Goal: Task Accomplishment & Management: Use online tool/utility

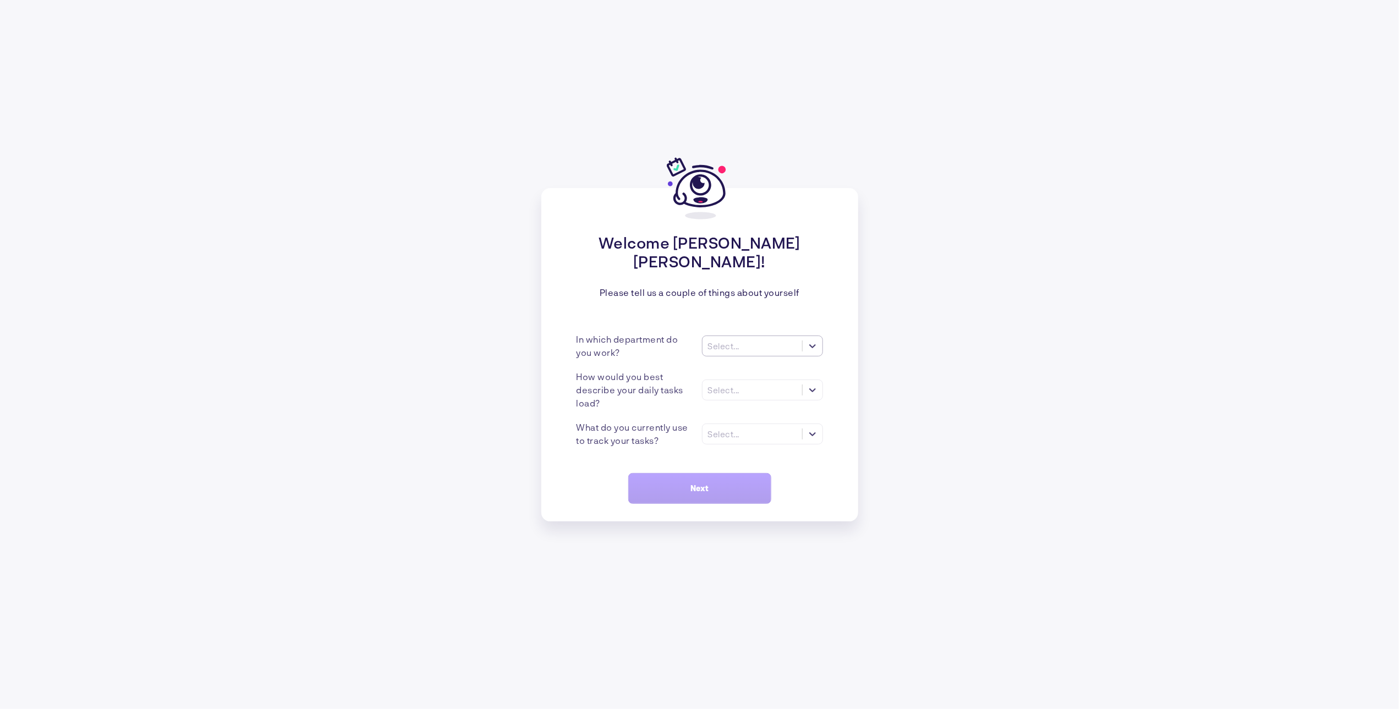
click at [808, 352] on div at bounding box center [813, 346] width 20 height 20
click at [755, 418] on div "Engineering" at bounding box center [762, 411] width 121 height 19
click at [752, 394] on div "Select..." at bounding box center [753, 390] width 100 height 12
click at [774, 454] on div "Varies a lot" at bounding box center [762, 455] width 121 height 19
click at [814, 428] on div at bounding box center [813, 434] width 20 height 20
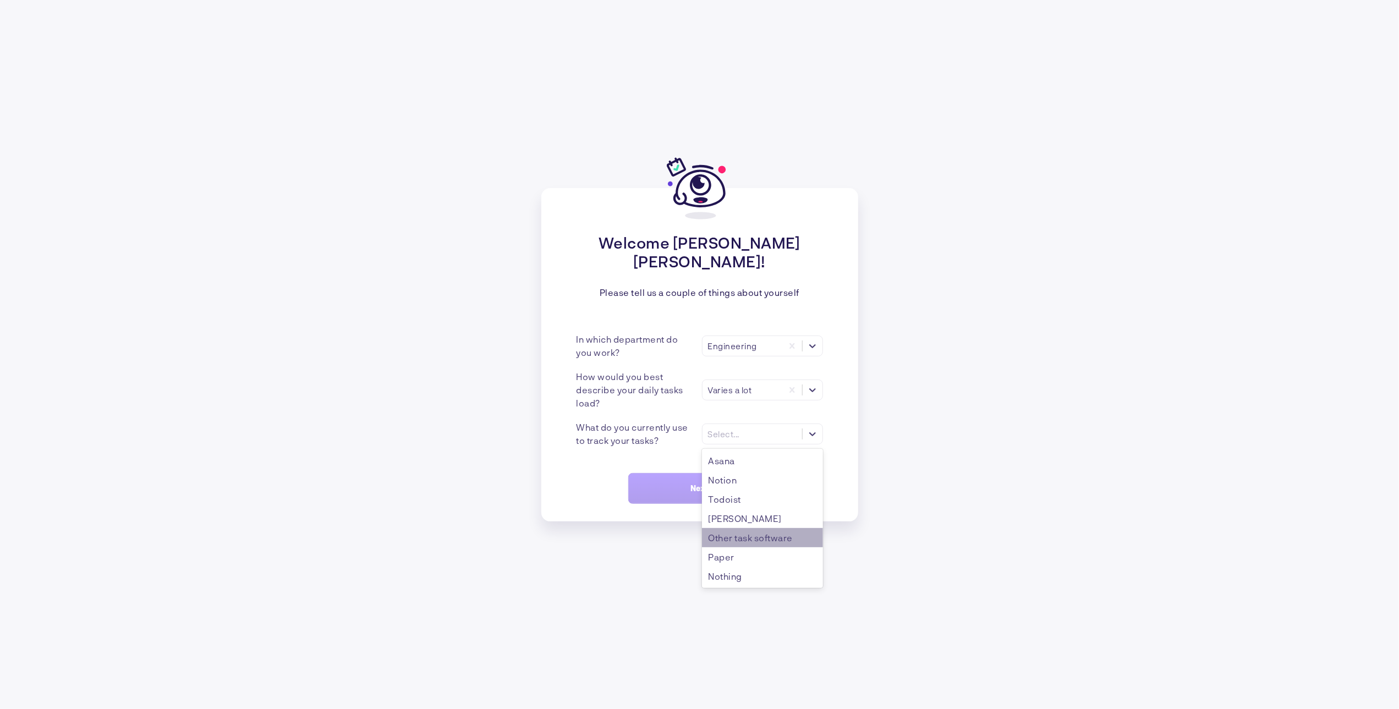
click at [777, 544] on div "Other task software" at bounding box center [762, 537] width 121 height 19
click at [720, 483] on button "Next" at bounding box center [699, 488] width 143 height 31
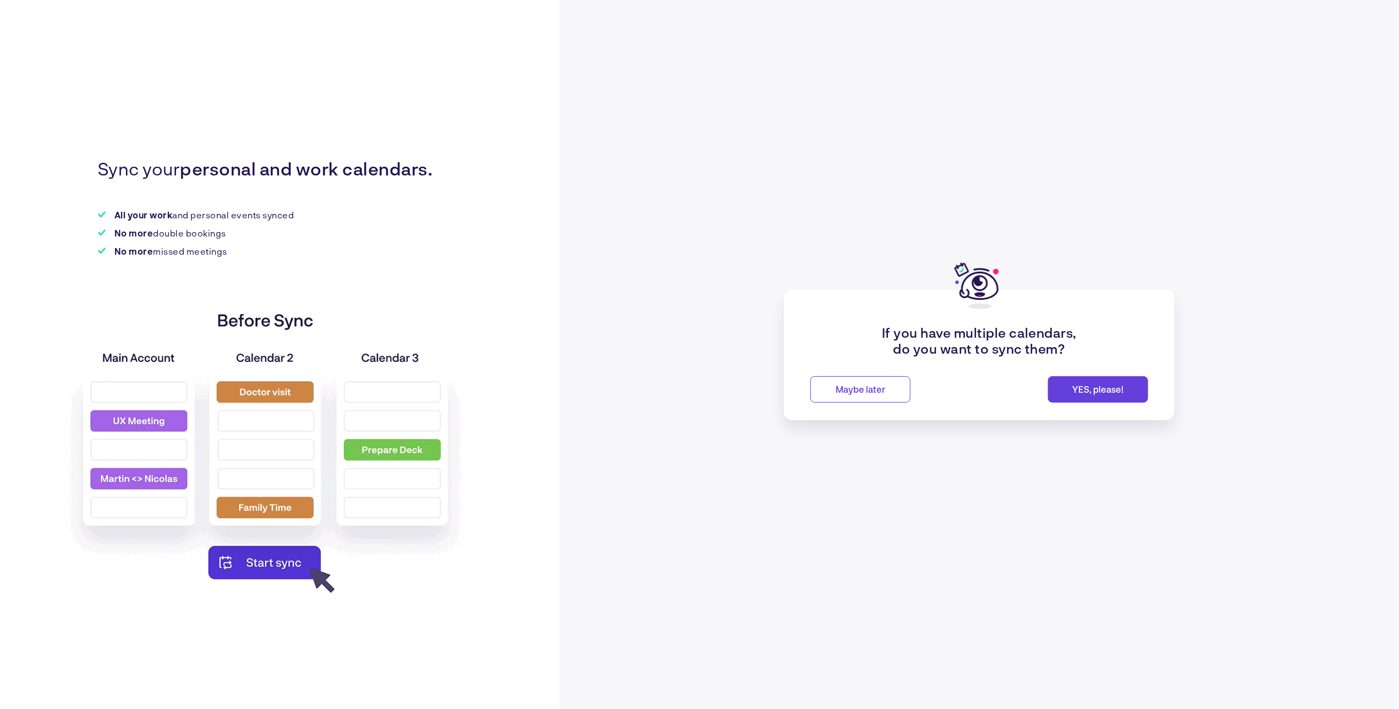
click at [853, 389] on span "Maybe later" at bounding box center [861, 389] width 50 height 10
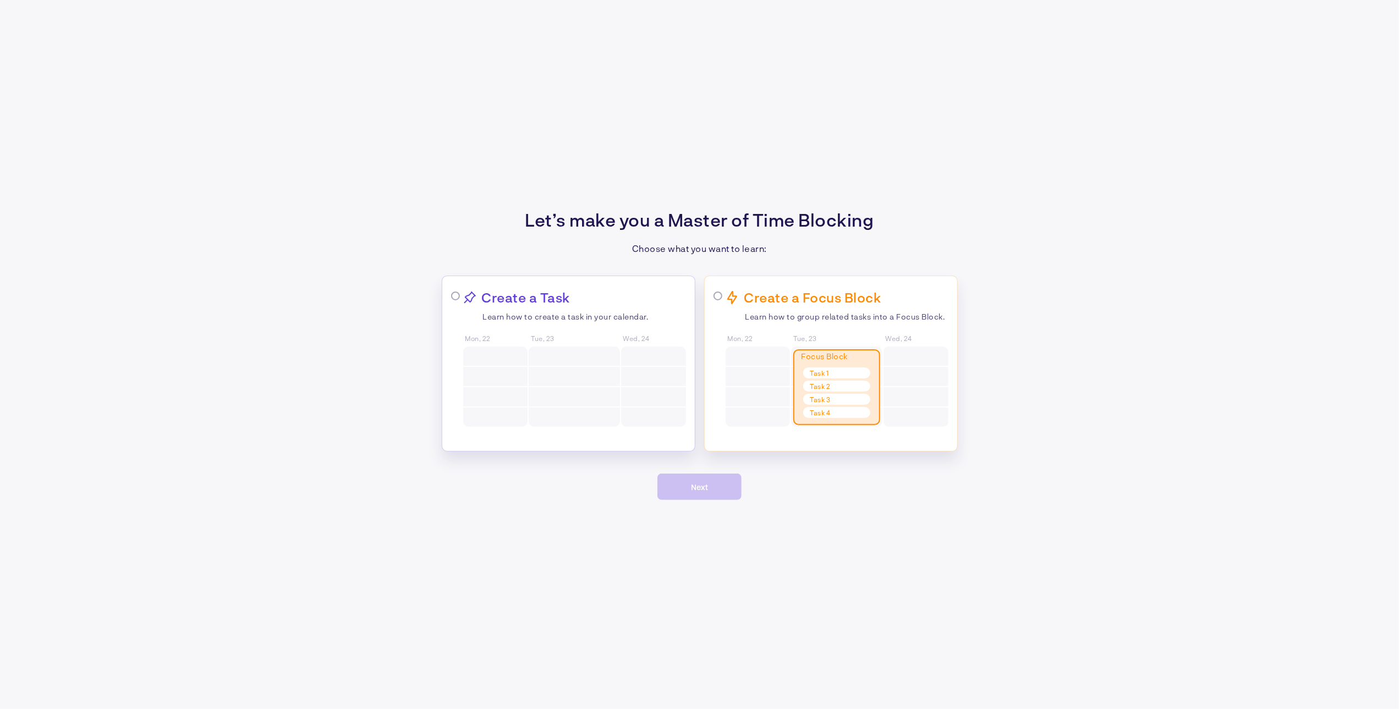
click at [710, 296] on div "Create a Focus Block Learn how to group related tasks into a Focus Block. Mon, …" at bounding box center [831, 364] width 254 height 176
radio input "true"
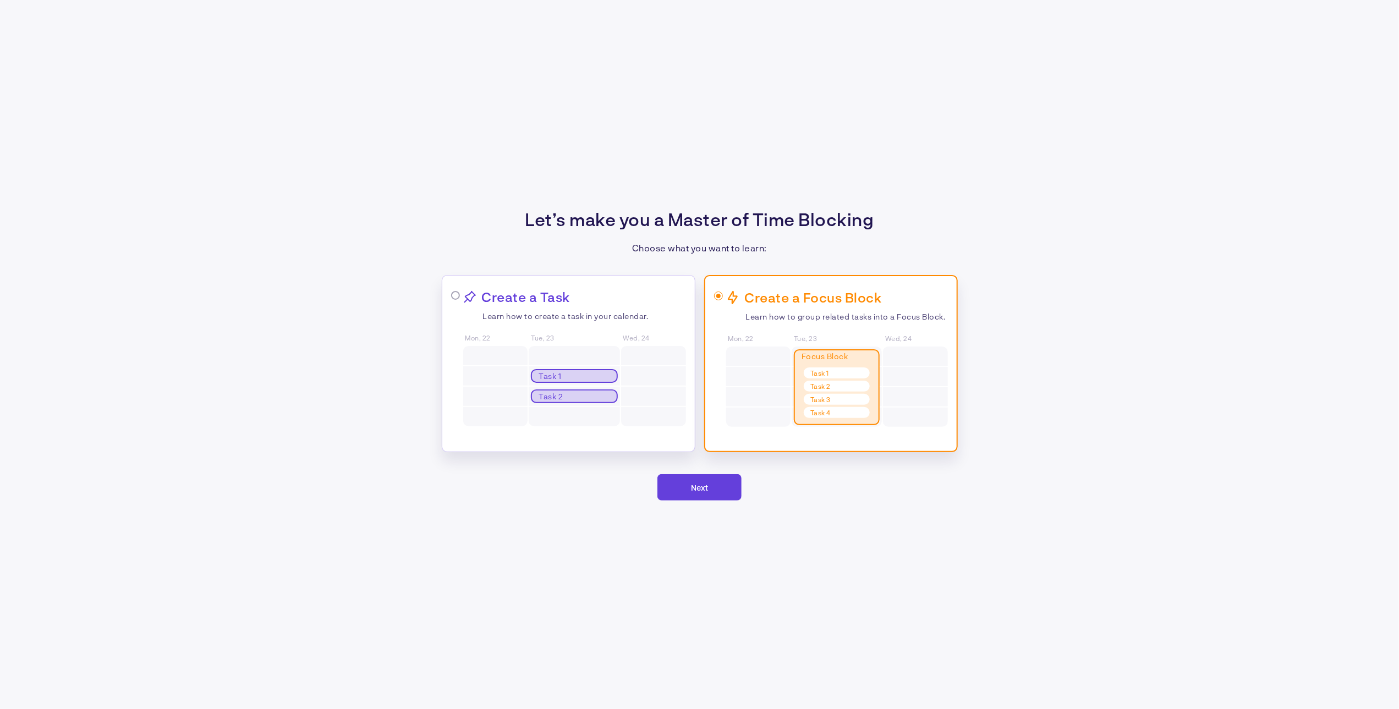
click at [447, 297] on div "Create a Task Learn how to create a task in your calendar. Mon, 22 Tue, 23 Task…" at bounding box center [569, 363] width 254 height 177
radio input "true"
radio input "false"
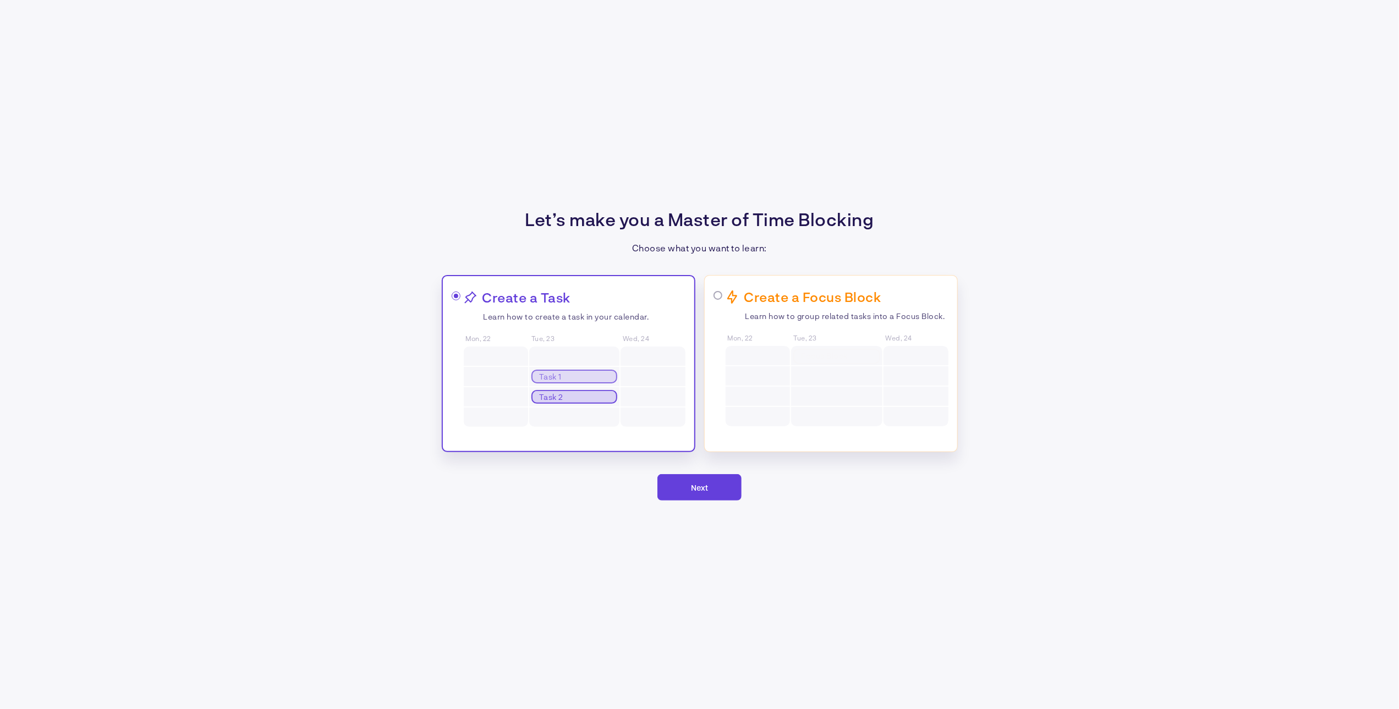
click at [710, 494] on button "Next" at bounding box center [700, 487] width 84 height 26
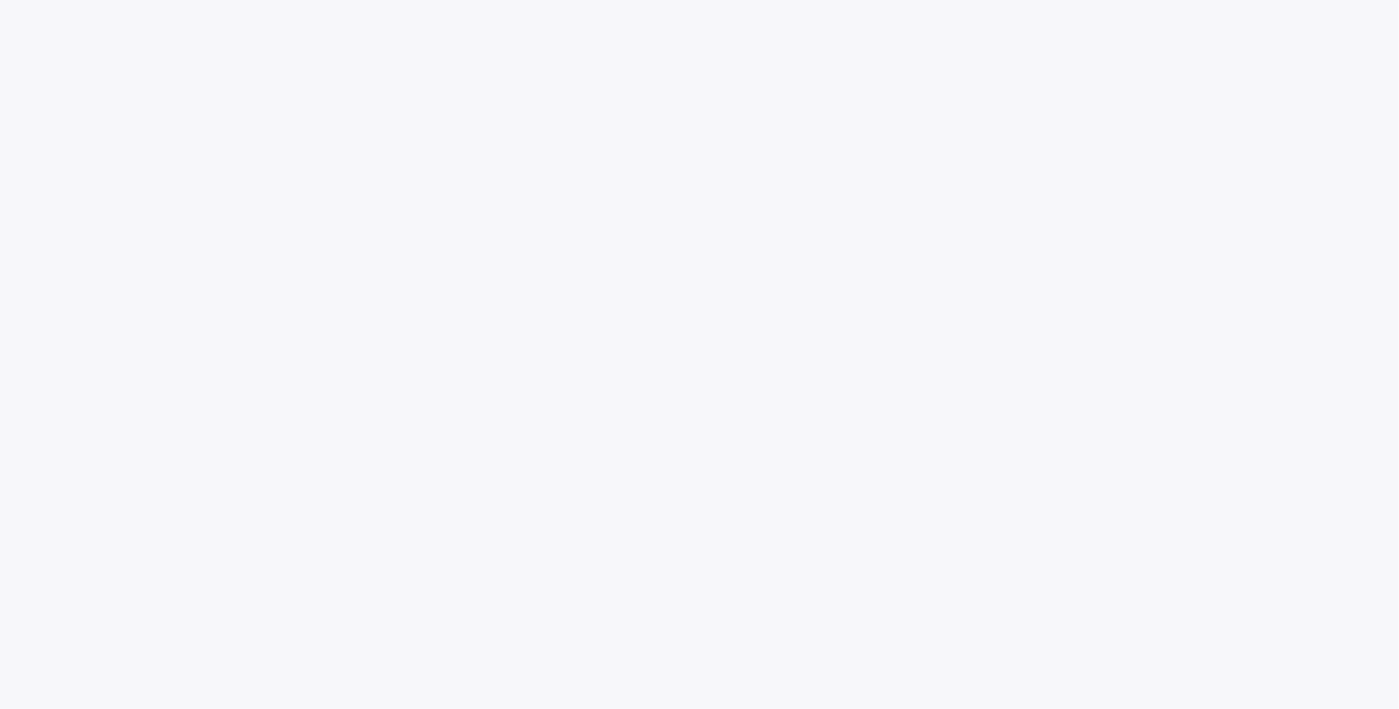
scroll to position [64, 0]
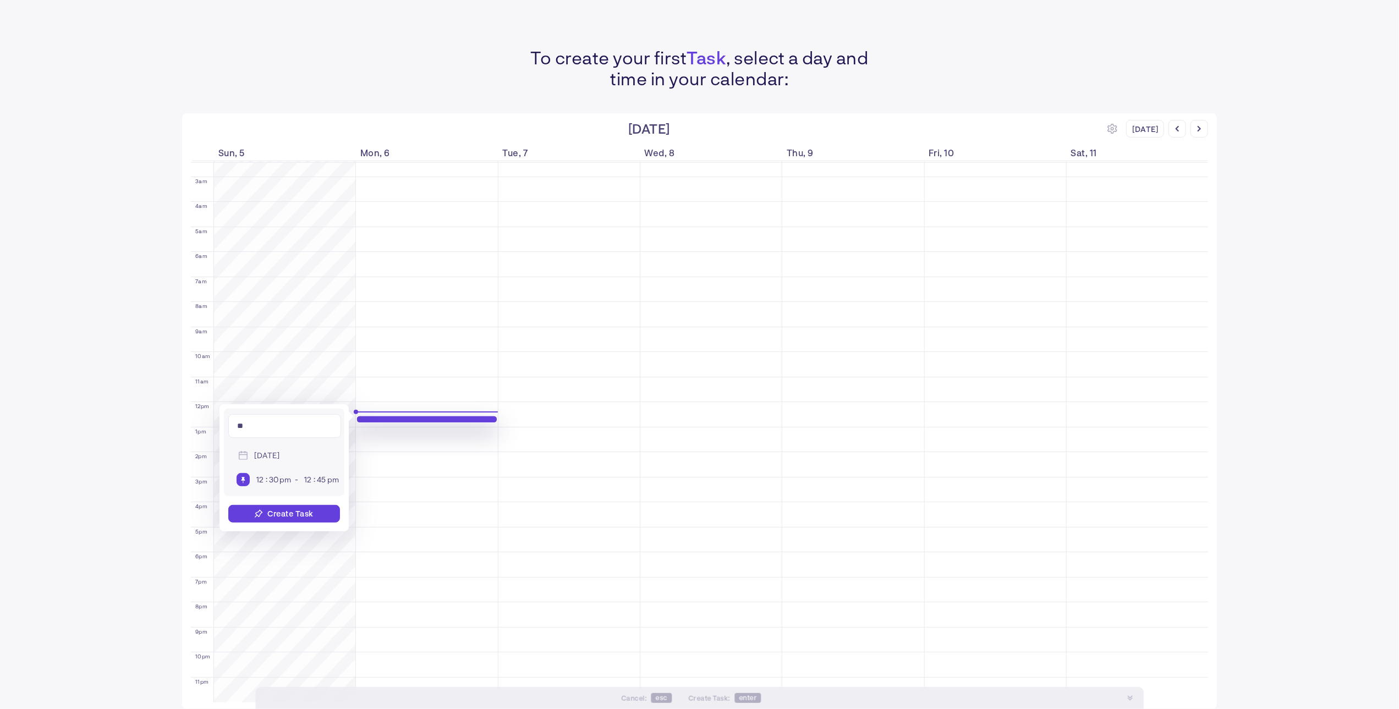
type input "***"
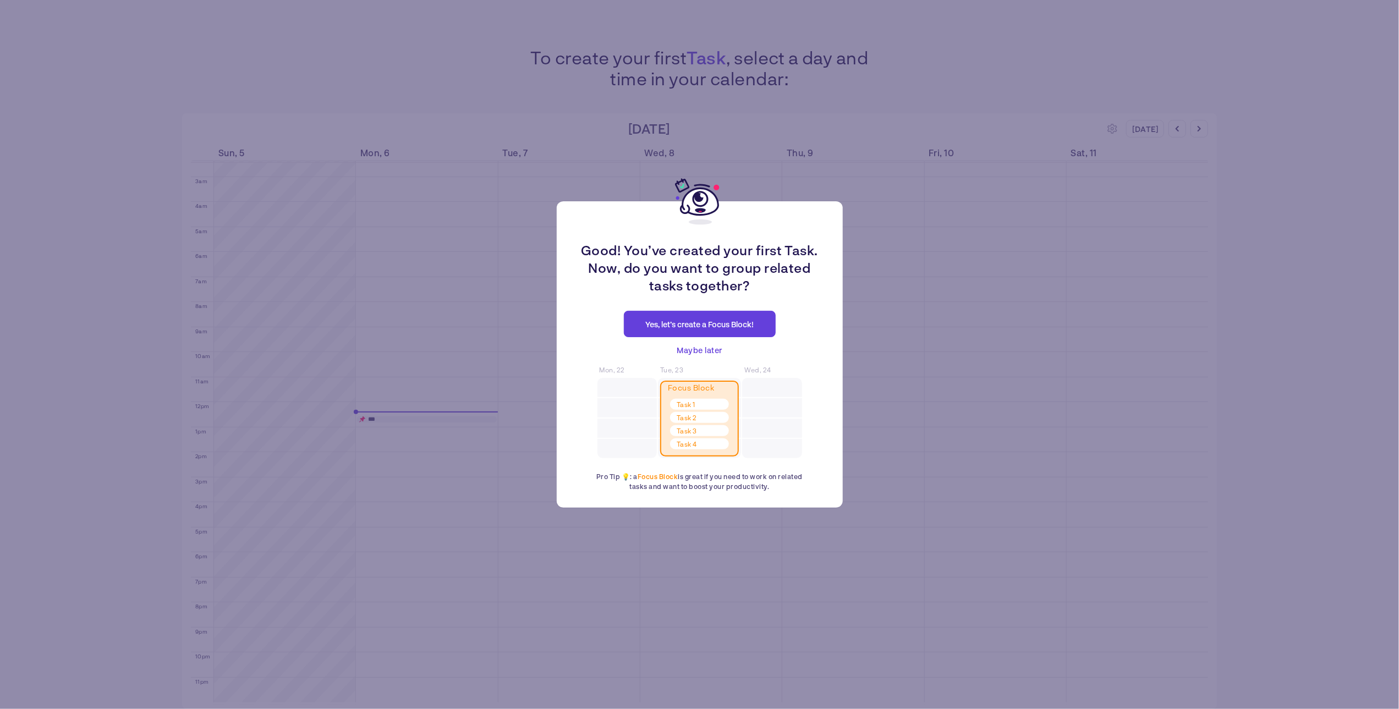
click at [703, 352] on span "Maybe later" at bounding box center [700, 350] width 46 height 13
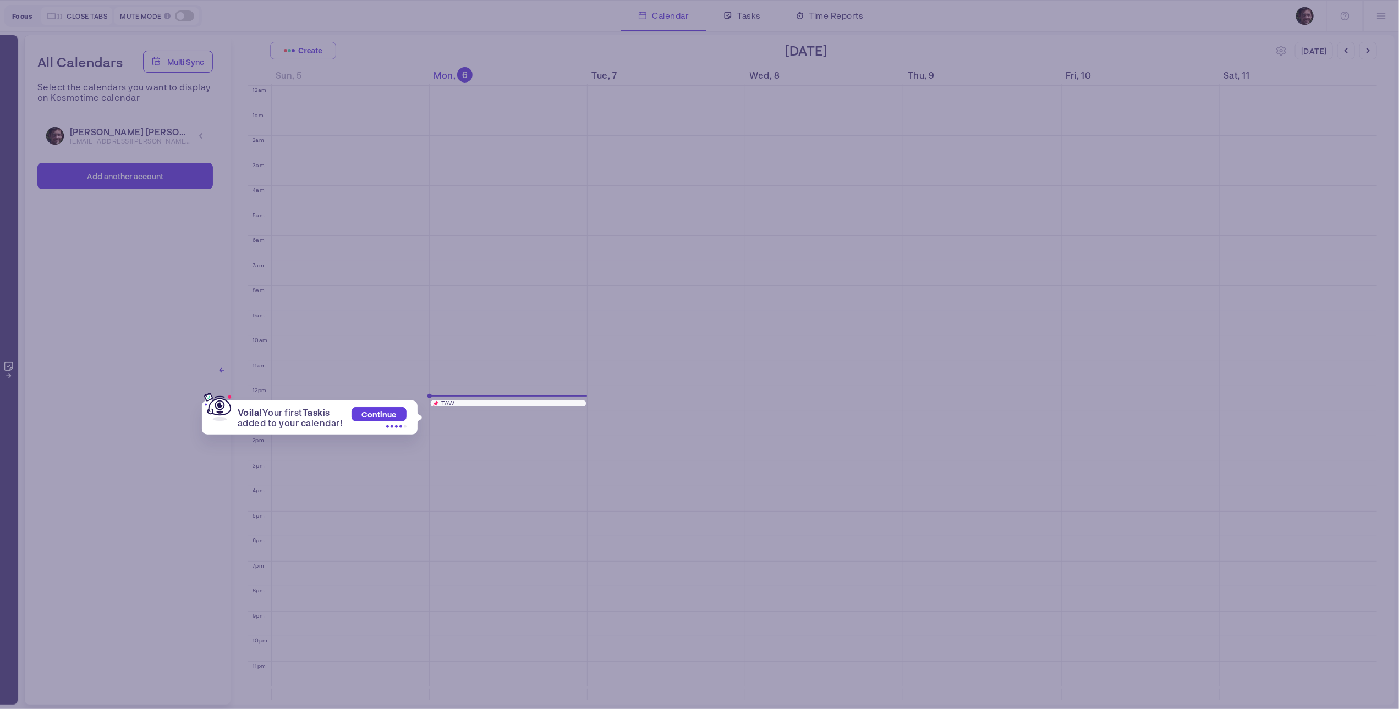
click at [382, 372] on div "Voila! Your first Task is added to your calendar! Continue TAW" at bounding box center [699, 354] width 1399 height 709
click at [391, 415] on span "Continue" at bounding box center [379, 414] width 35 height 9
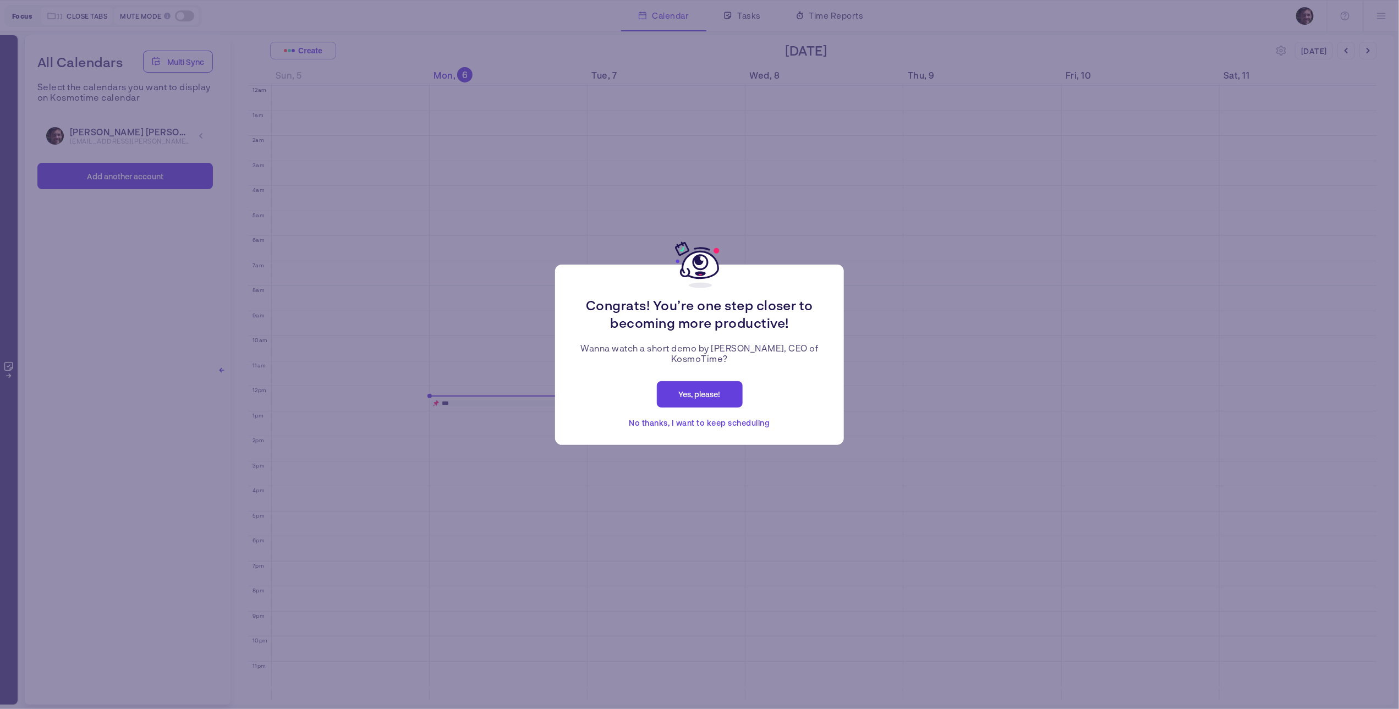
click at [711, 426] on span "No thanks, I want to keep scheduling" at bounding box center [699, 423] width 141 height 13
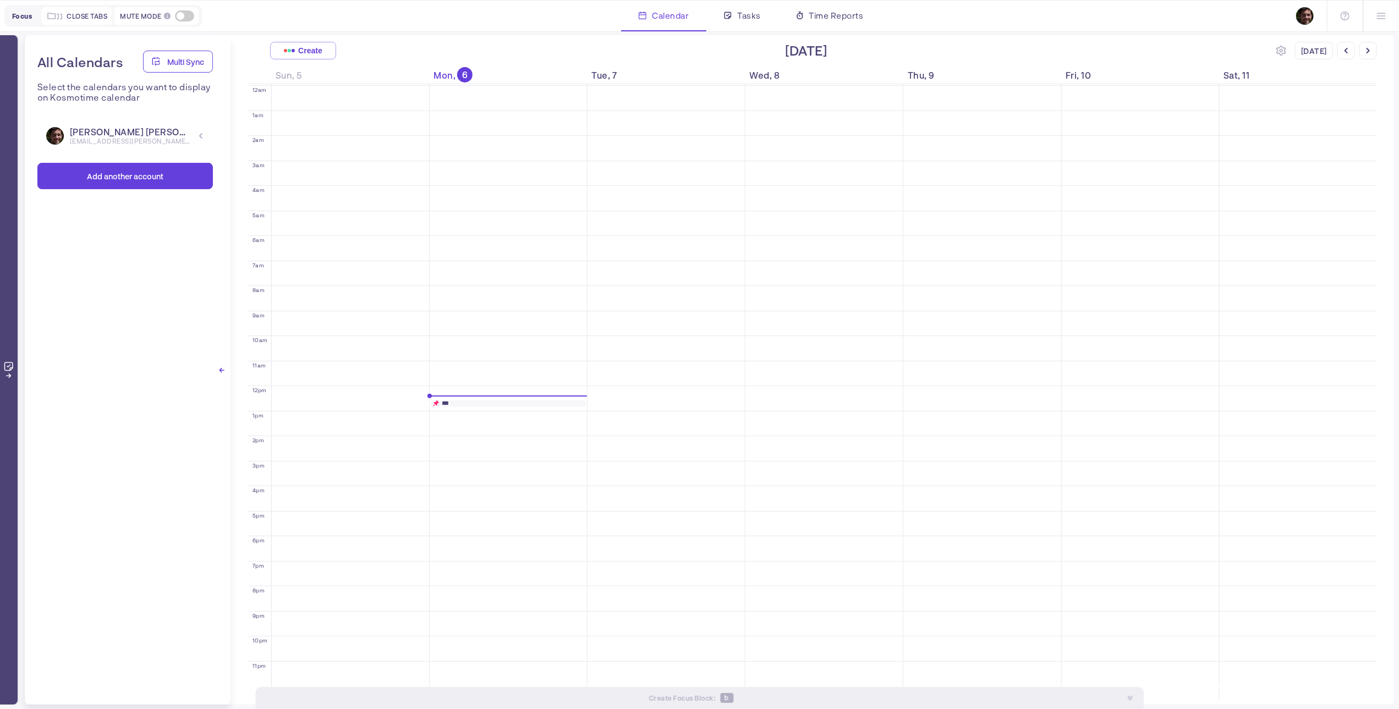
click at [203, 126] on div "[PERSON_NAME] Alonso [EMAIL_ADDRESS][PERSON_NAME][DOMAIN_NAME] [PERSON_NAME] De…" at bounding box center [125, 136] width 176 height 36
click at [202, 137] on icon at bounding box center [201, 136] width 7 height 7
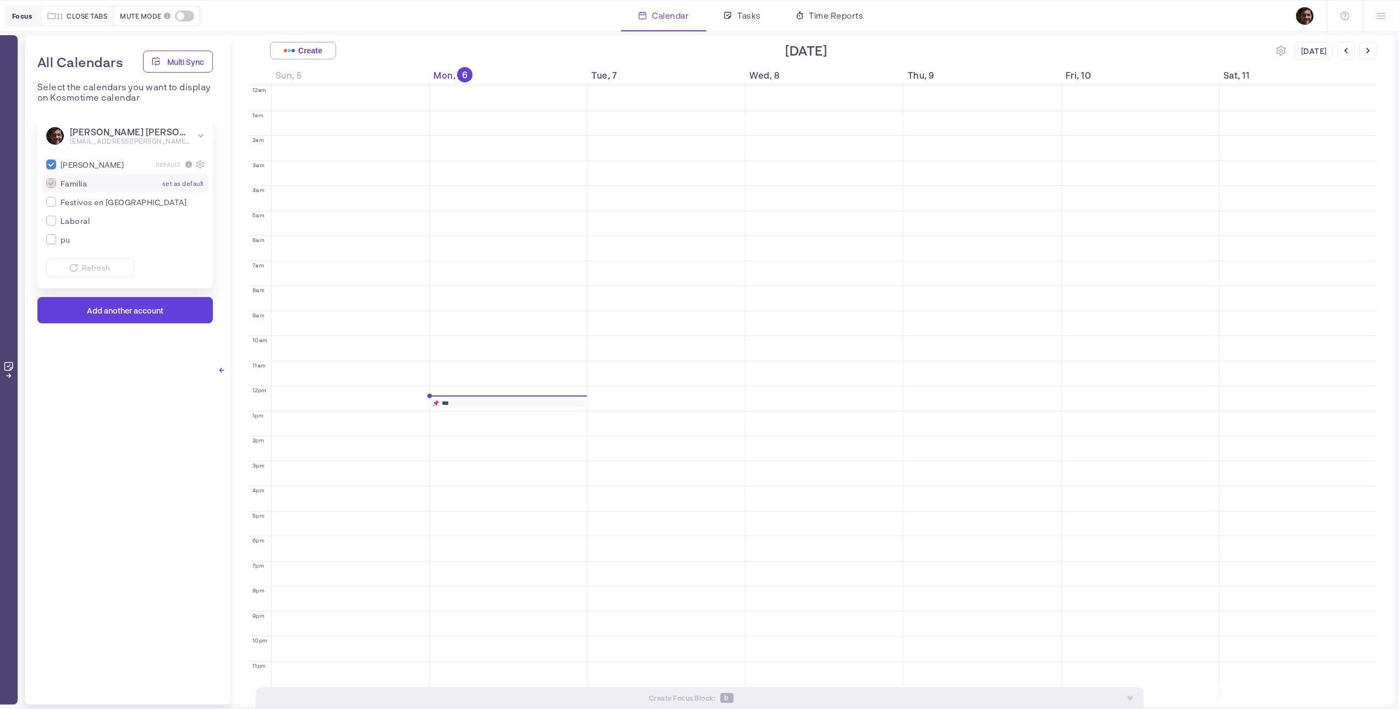
click at [46, 188] on input "checkbox" at bounding box center [51, 183] width 10 height 10
checkbox input "true"
click at [56, 247] on div "pu" at bounding box center [56, 239] width 29 height 19
checkbox input "true"
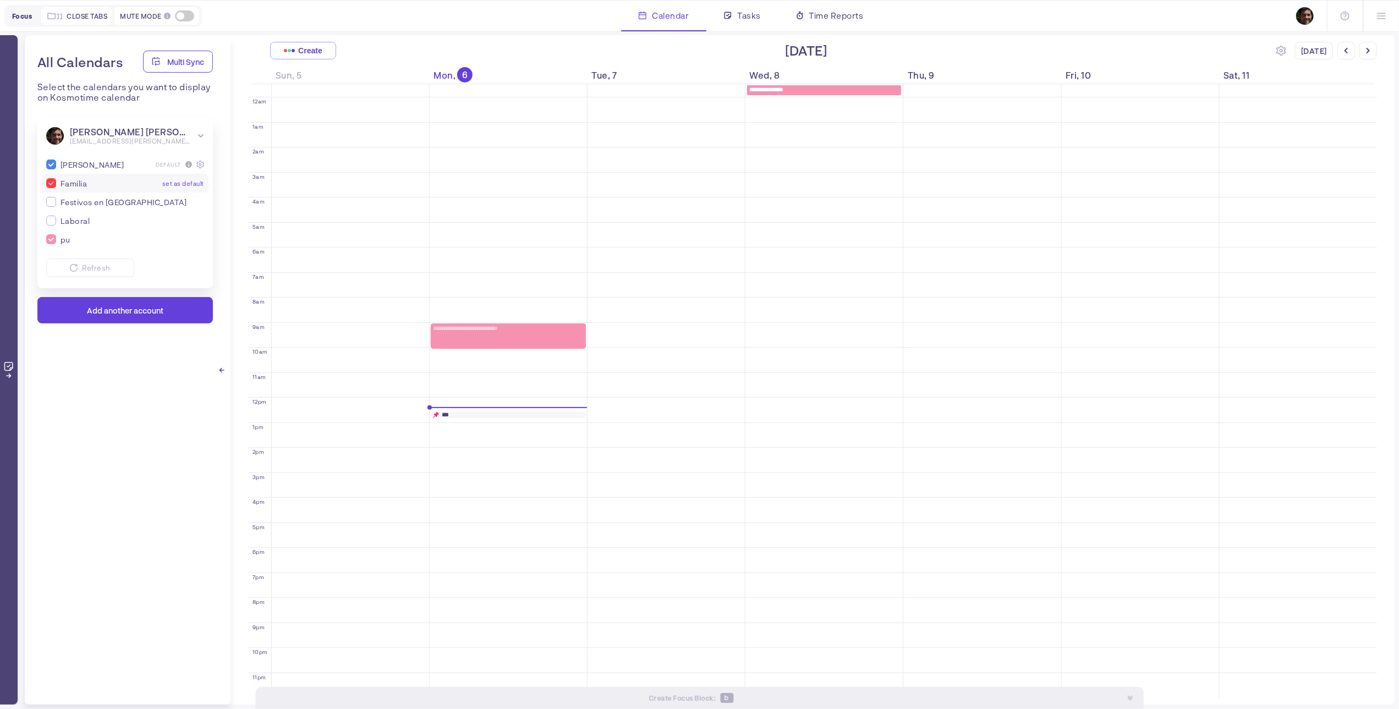
click at [52, 184] on input "checkbox" at bounding box center [51, 183] width 10 height 10
checkbox input "false"
click at [188, 16] on span at bounding box center [184, 15] width 19 height 11
click at [0, 0] on input "checkbox" at bounding box center [0, 0] width 0 height 0
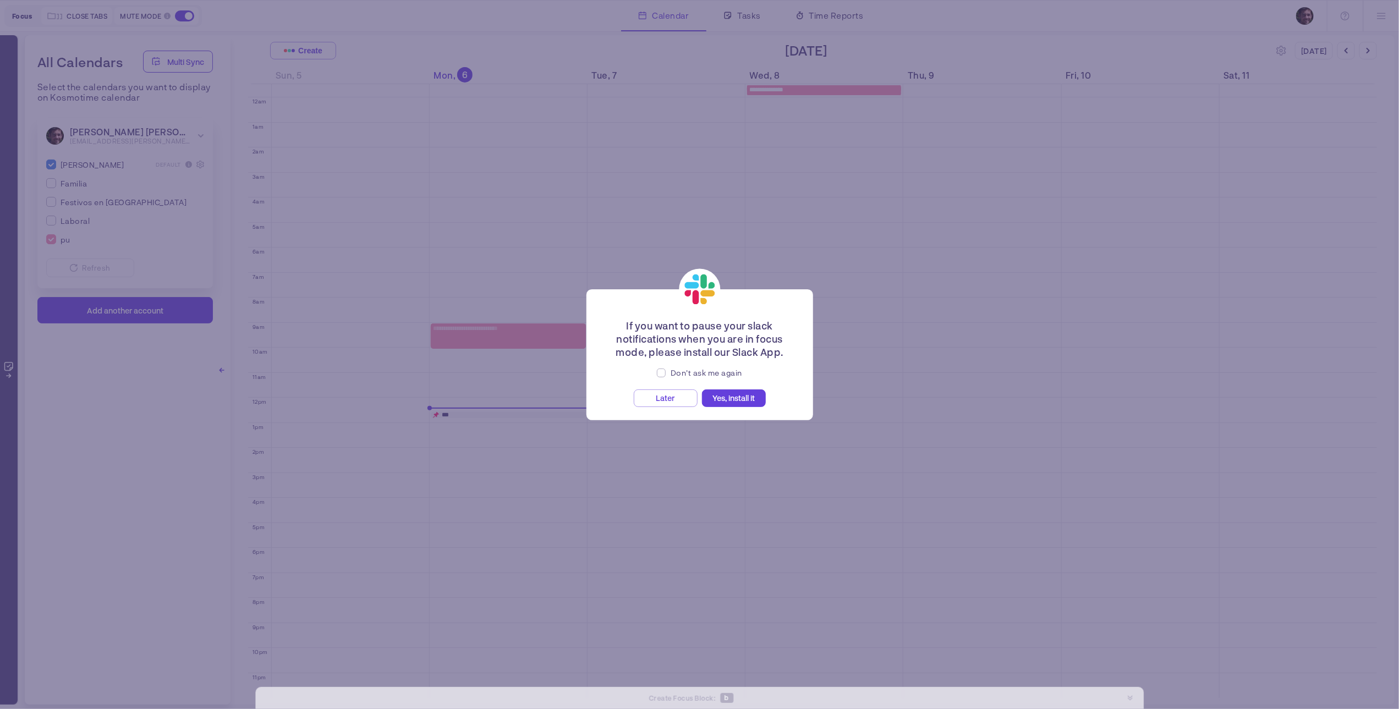
click at [188, 16] on div "If you want to pause your slack notifications when you are in focus mode, pleas…" at bounding box center [699, 354] width 1399 height 709
click at [661, 399] on span "Later" at bounding box center [665, 397] width 19 height 9
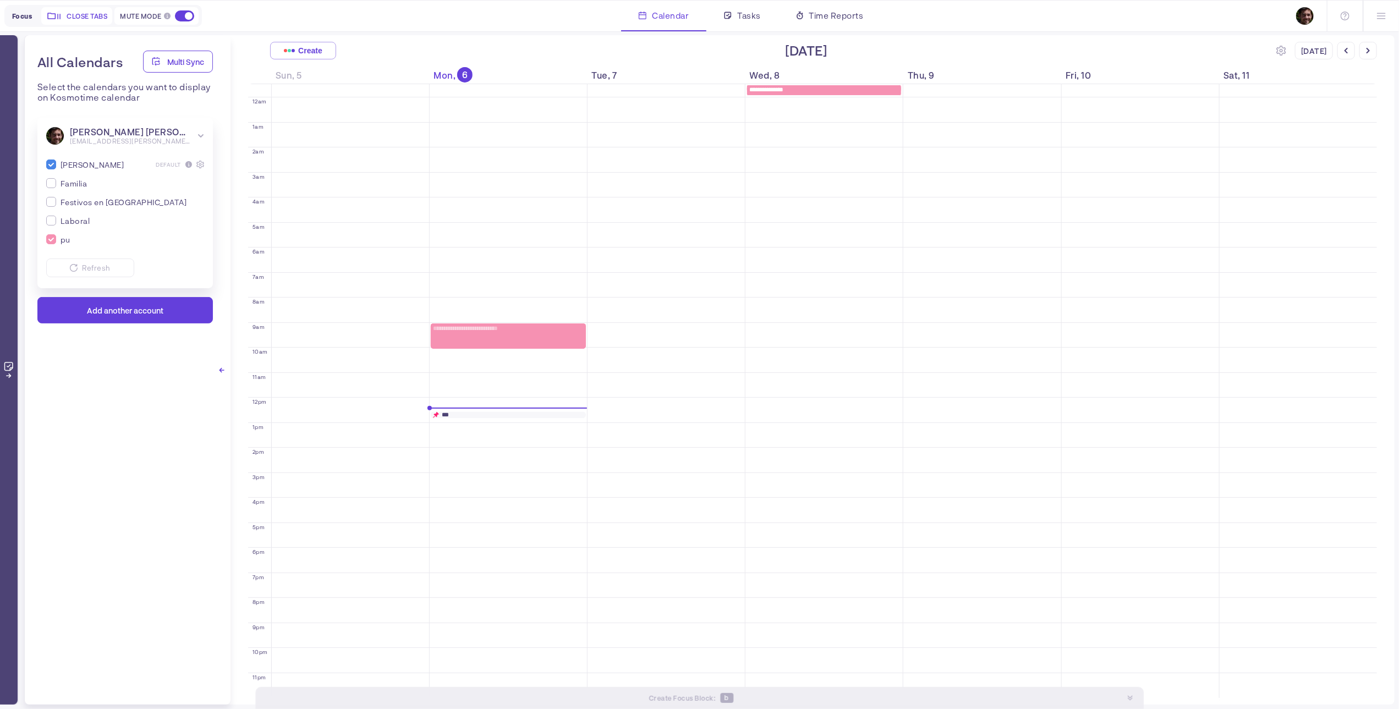
click at [84, 13] on span "Close tabs" at bounding box center [87, 16] width 41 height 9
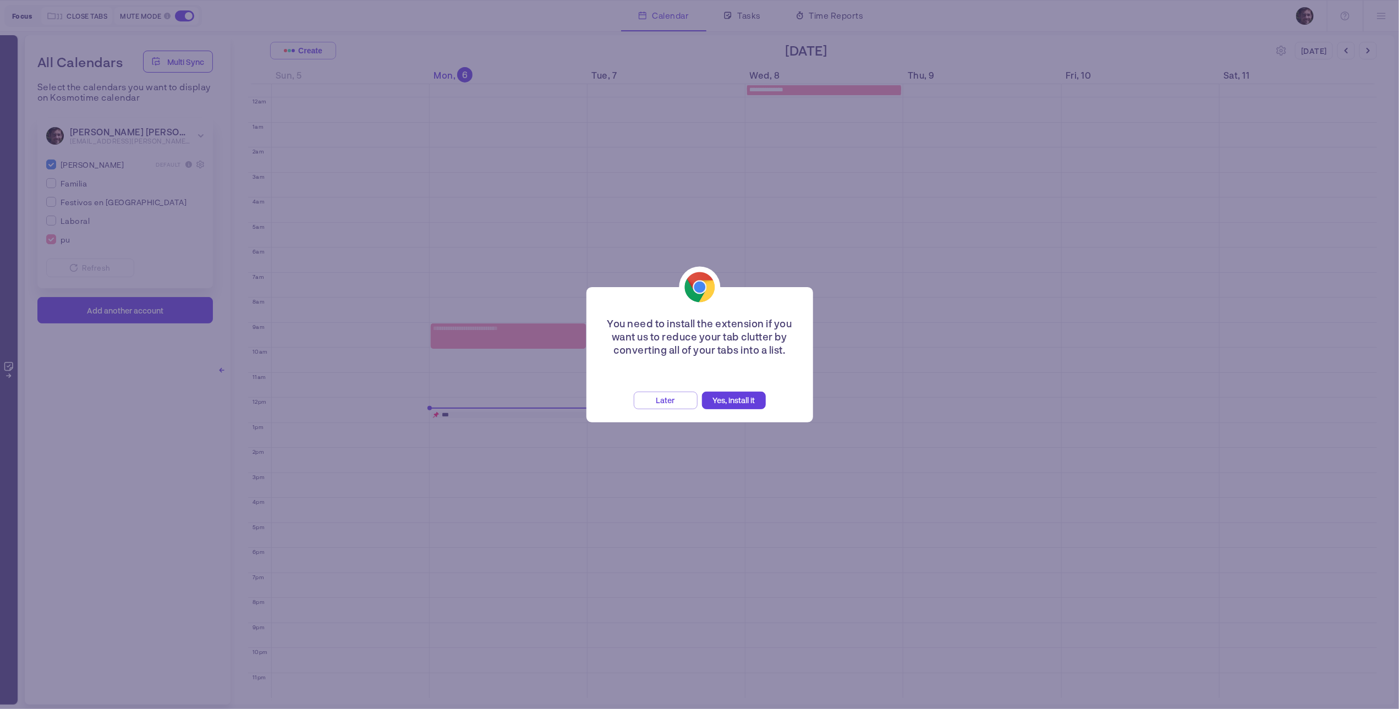
click at [672, 397] on span "Later" at bounding box center [665, 400] width 19 height 9
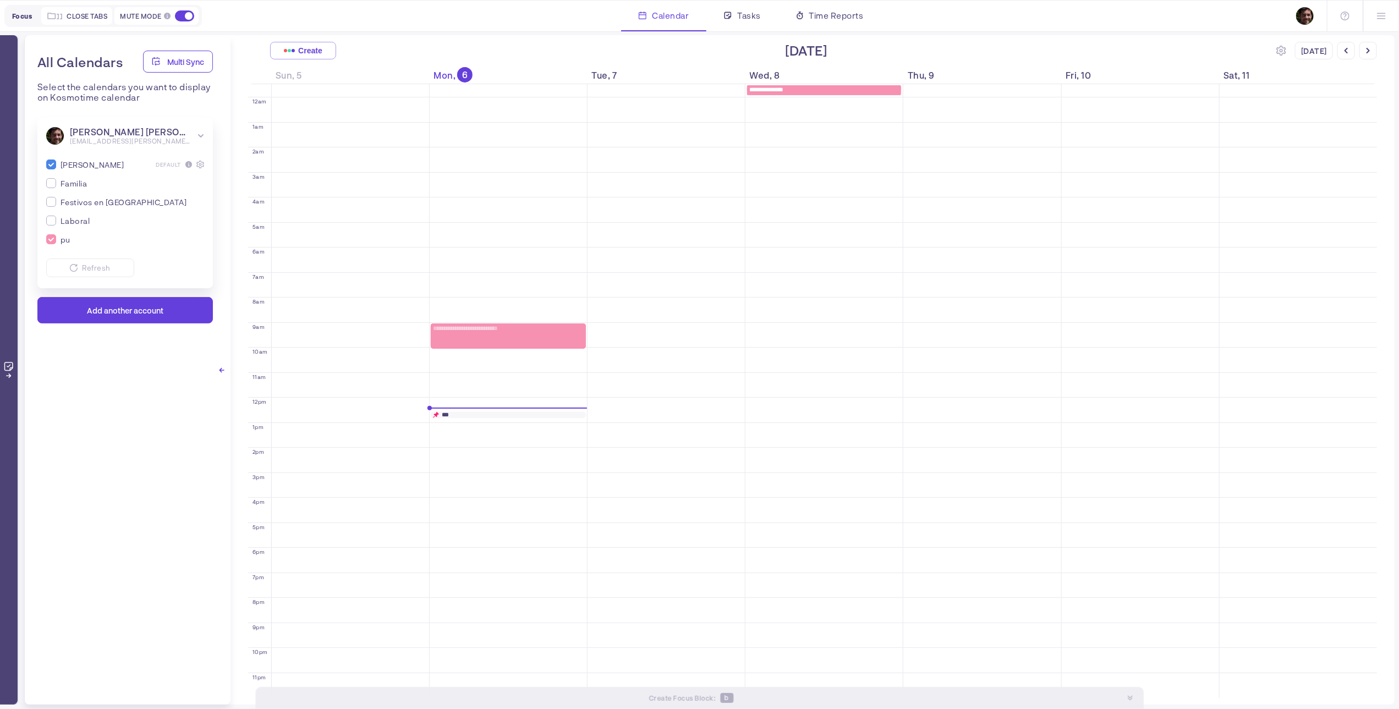
click at [8, 374] on icon at bounding box center [9, 370] width 17 height 17
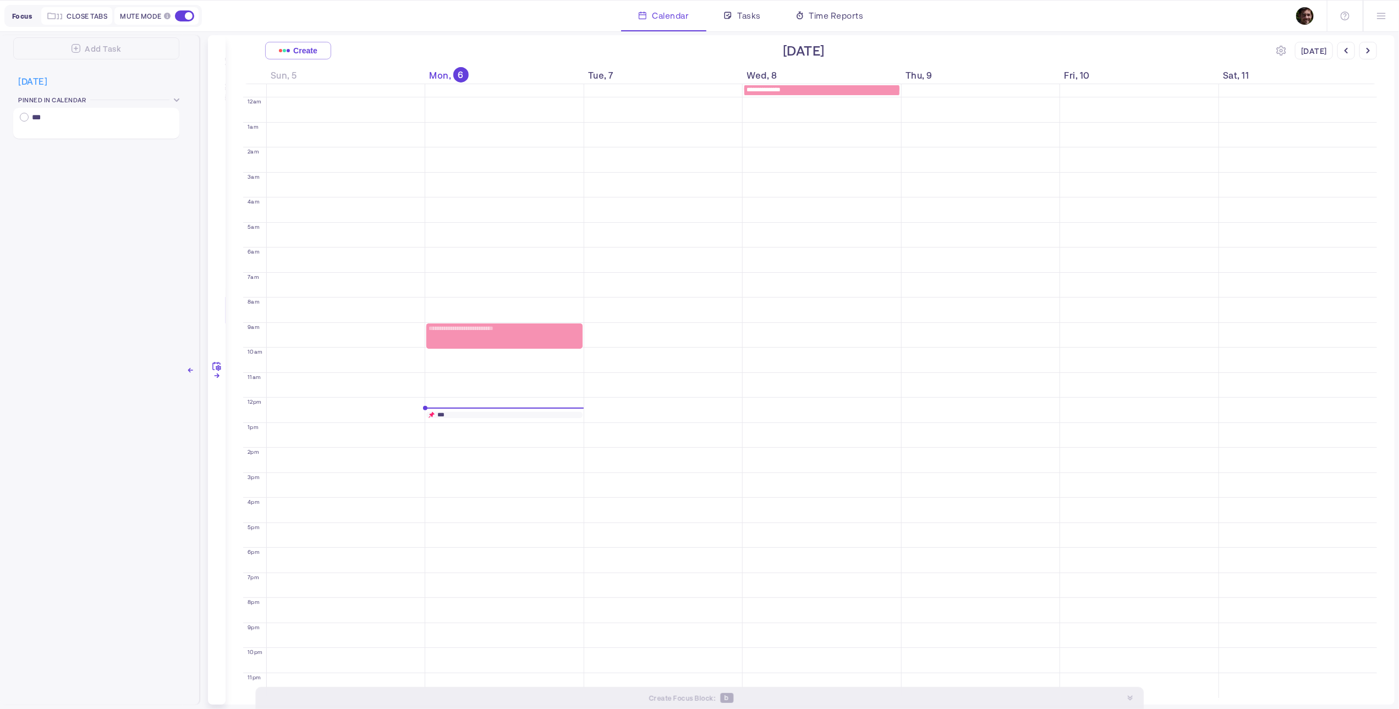
click at [188, 373] on icon at bounding box center [191, 371] width 6 height 6
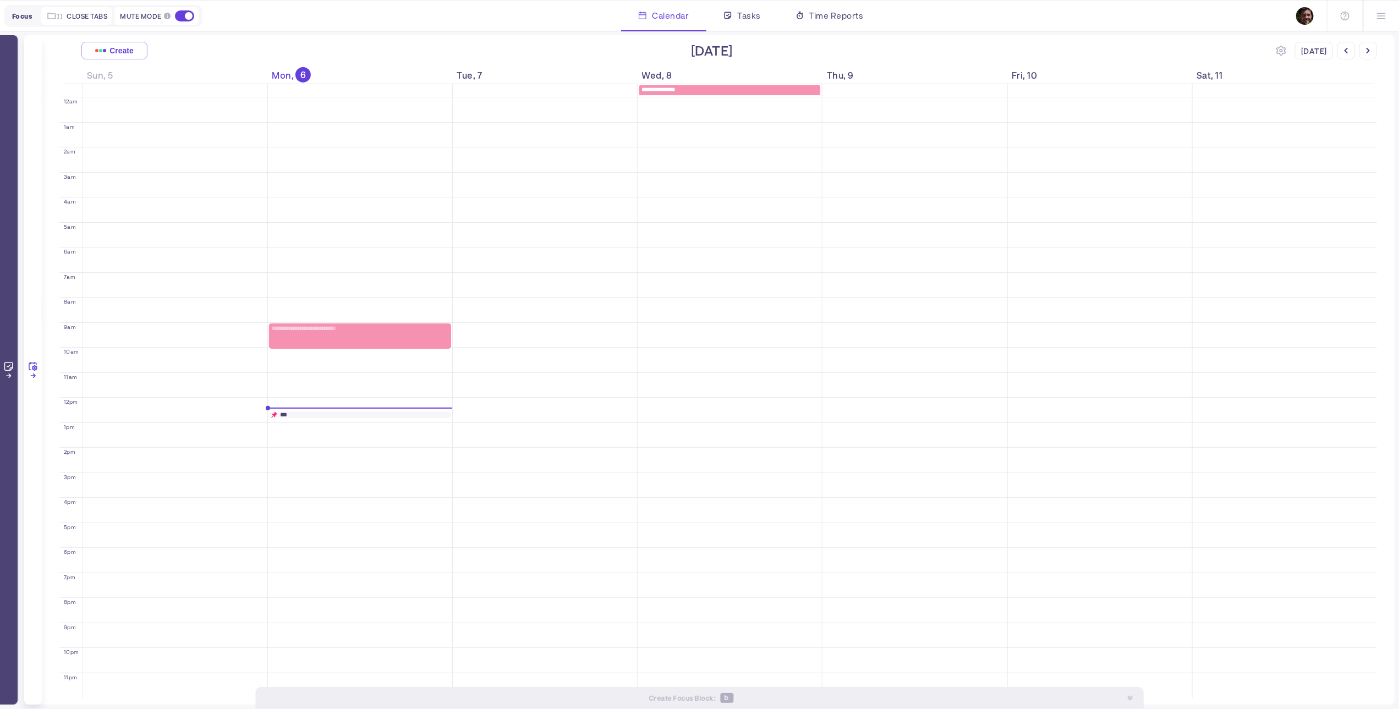
click at [28, 374] on icon at bounding box center [33, 370] width 17 height 17
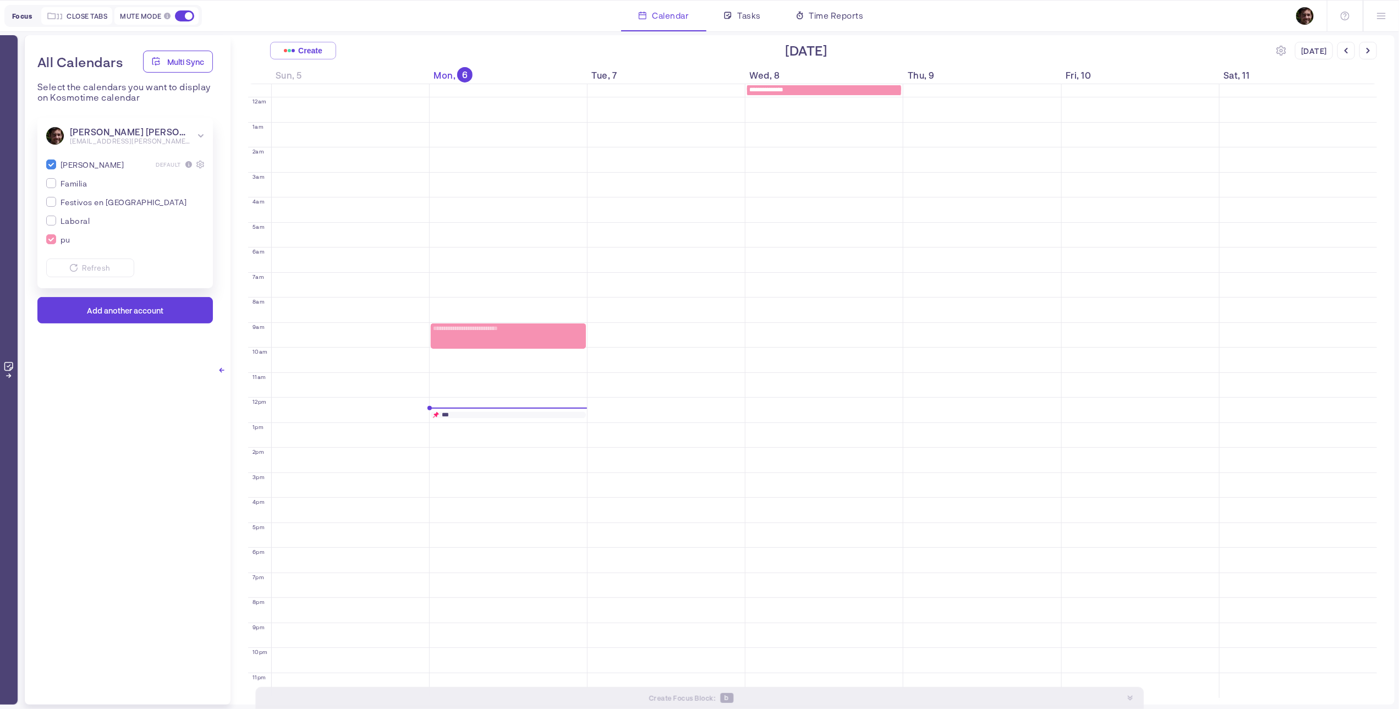
drag, startPoint x: 220, startPoint y: 369, endPoint x: 196, endPoint y: 369, distance: 23.7
click at [220, 368] on icon at bounding box center [222, 371] width 6 height 6
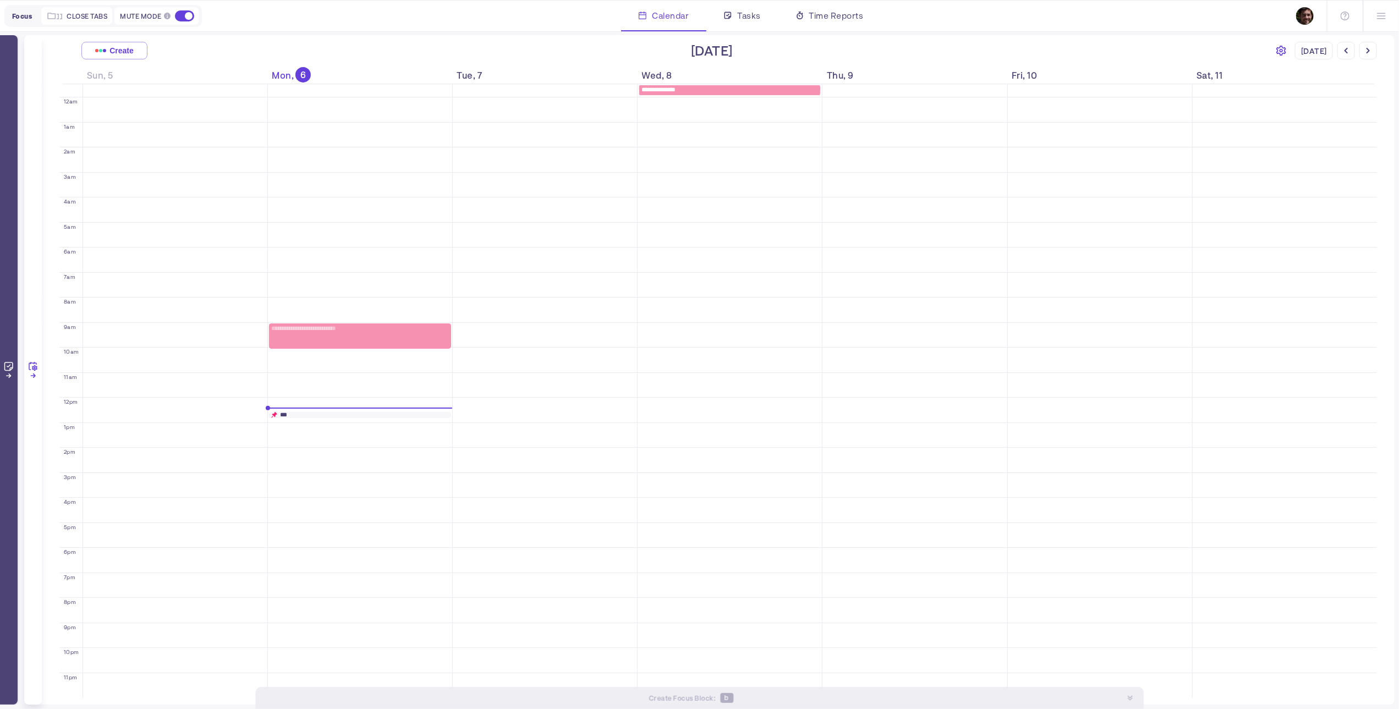
click at [1283, 47] on icon at bounding box center [1282, 51] width 10 height 10
click at [1365, 18] on div at bounding box center [1381, 16] width 36 height 31
click at [1337, 78] on div "Settings" at bounding box center [1331, 74] width 102 height 13
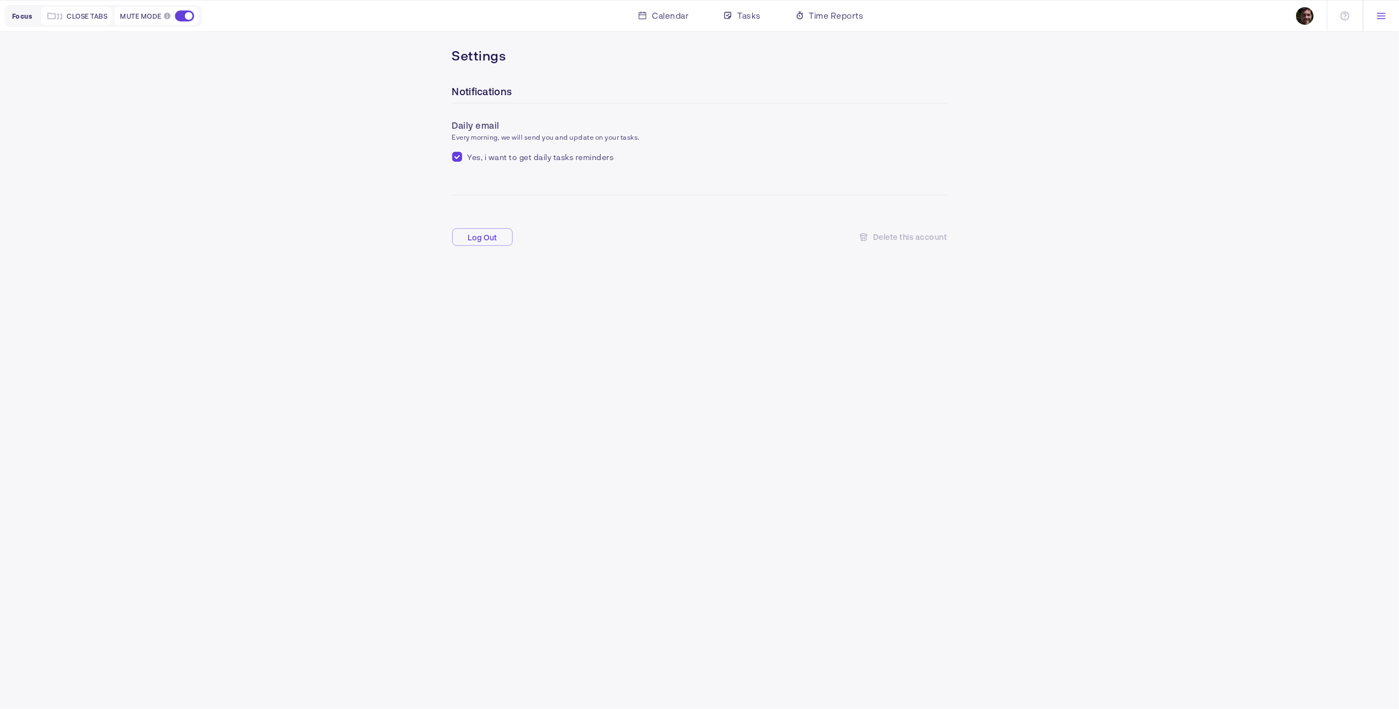
click at [445, 158] on div "Settings Notifications Daily email Every morning, we will send you and update o…" at bounding box center [700, 171] width 660 height 272
click at [454, 156] on input "checkbox" at bounding box center [457, 157] width 10 height 10
checkbox input "false"
click at [673, 14] on span "Calendar" at bounding box center [670, 15] width 37 height 13
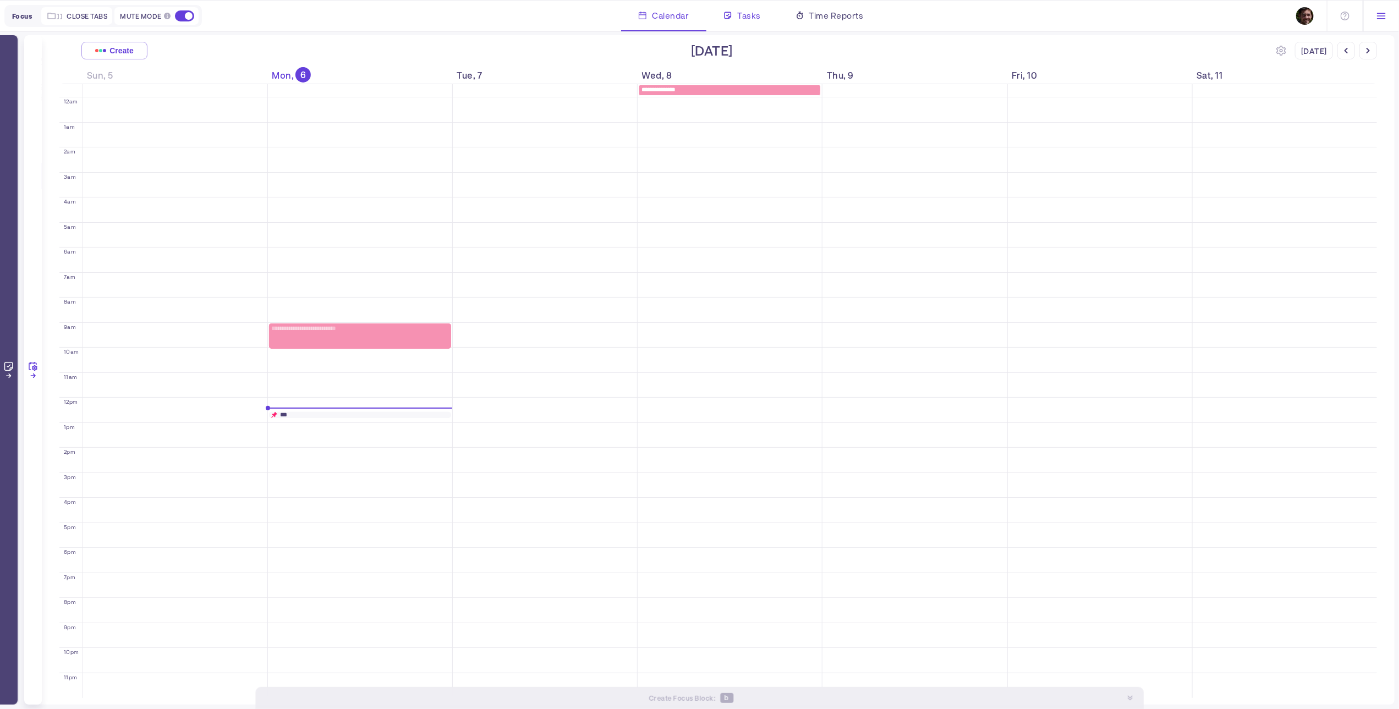
click at [753, 18] on span "Tasks" at bounding box center [749, 15] width 24 height 13
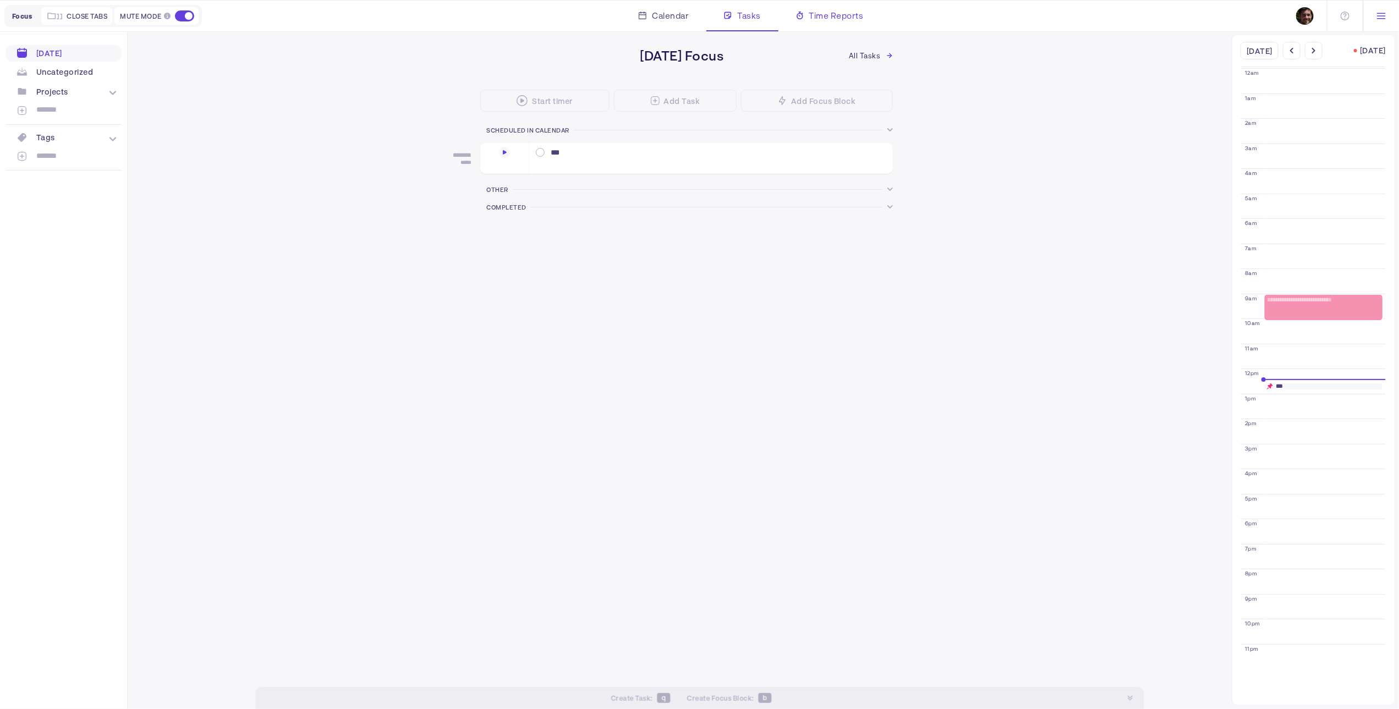
click at [833, 16] on span "Time Reports" at bounding box center [836, 15] width 54 height 13
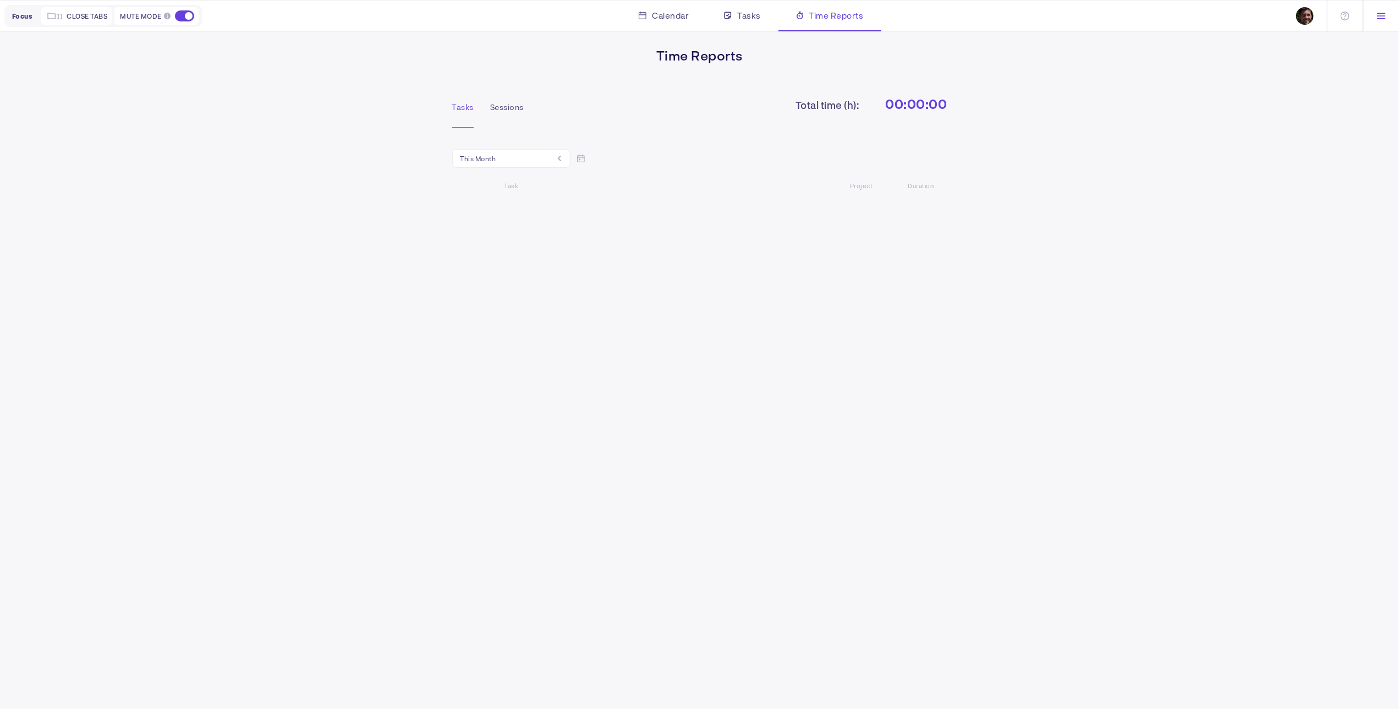
click at [1381, 12] on icon at bounding box center [1381, 16] width 9 height 9
click at [1351, 14] on div at bounding box center [1345, 16] width 36 height 31
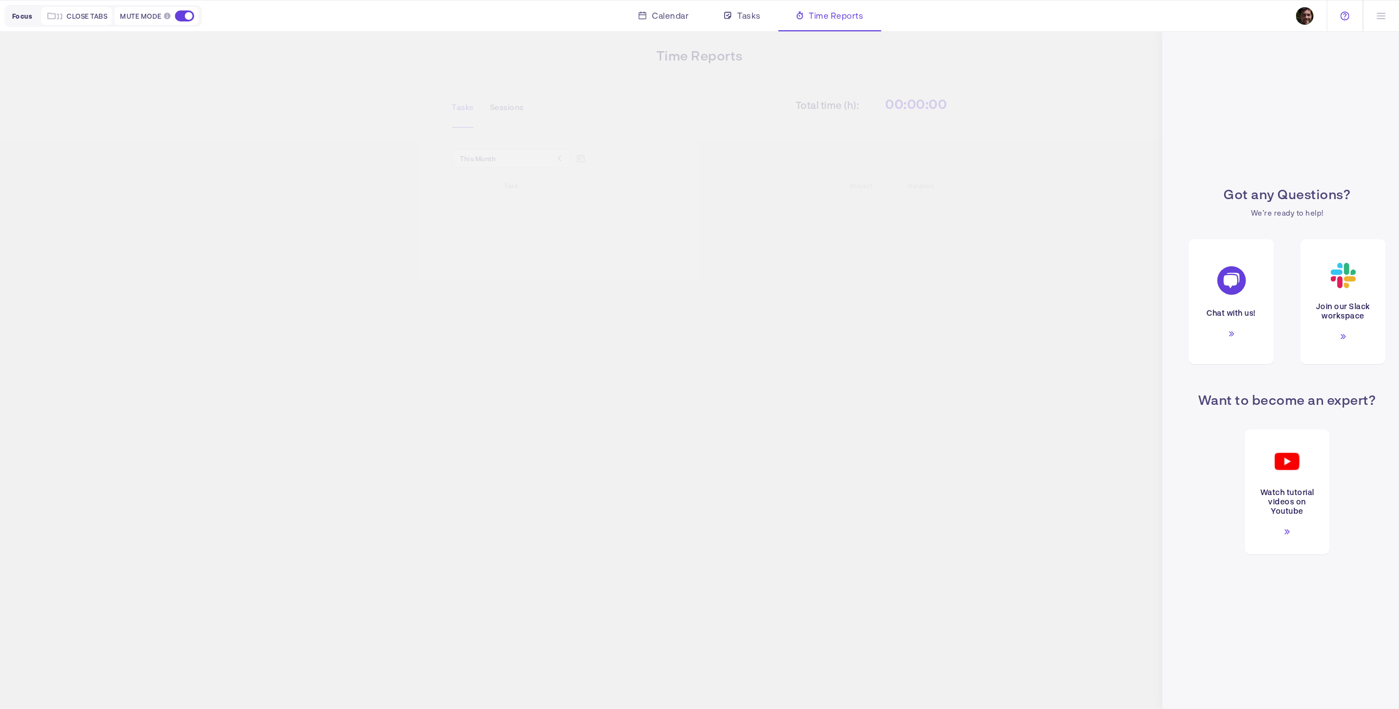
click at [1304, 14] on img at bounding box center [1305, 16] width 18 height 18
click at [1387, 18] on div at bounding box center [1381, 16] width 36 height 31
click at [1301, 70] on div "Settings" at bounding box center [1331, 74] width 102 height 13
click at [1359, 111] on div "Got any Questions? We’re ready to help! Chat with us! Join our Slack workspace …" at bounding box center [1281, 370] width 237 height 678
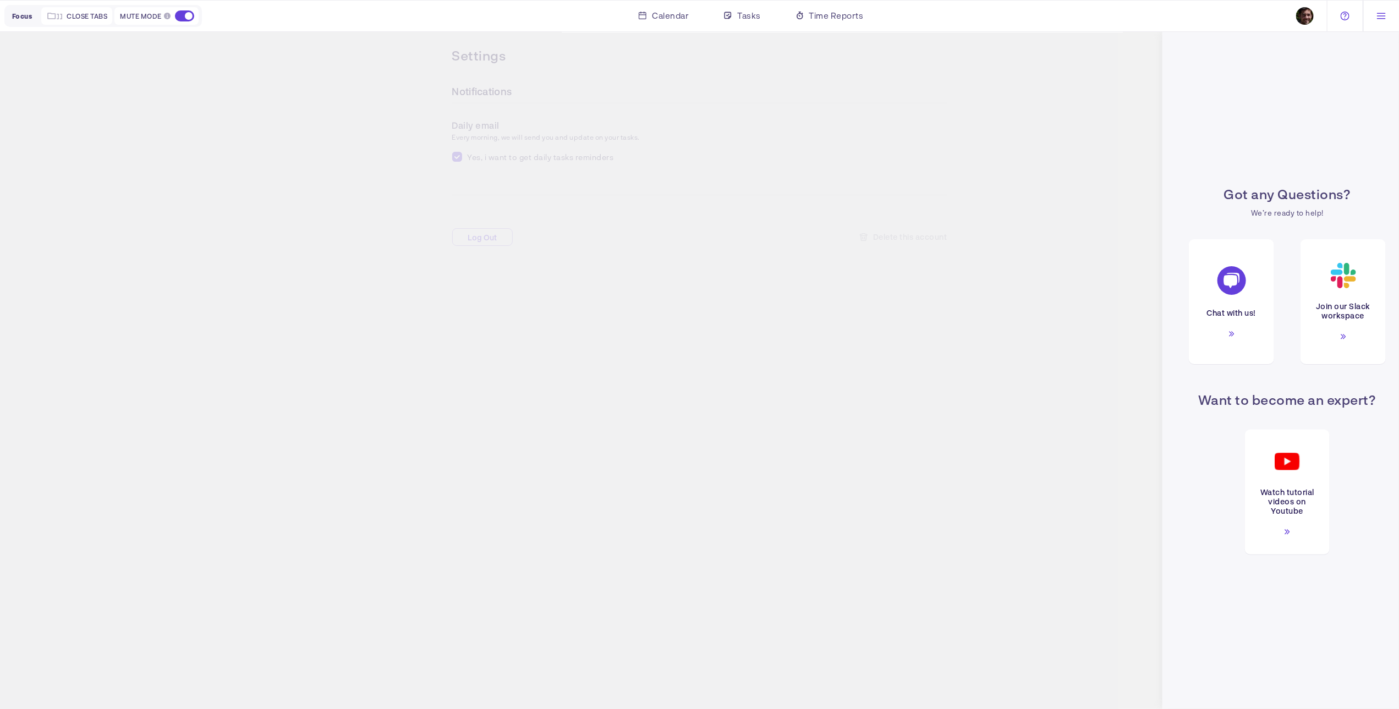
click at [1382, 15] on icon at bounding box center [1381, 16] width 9 height 9
click at [1301, 76] on div "Settings" at bounding box center [1331, 74] width 102 height 13
click at [729, 351] on div "Got any Questions? We’re ready to help! Chat with us! Join our Slack workspace …" at bounding box center [699, 370] width 1399 height 678
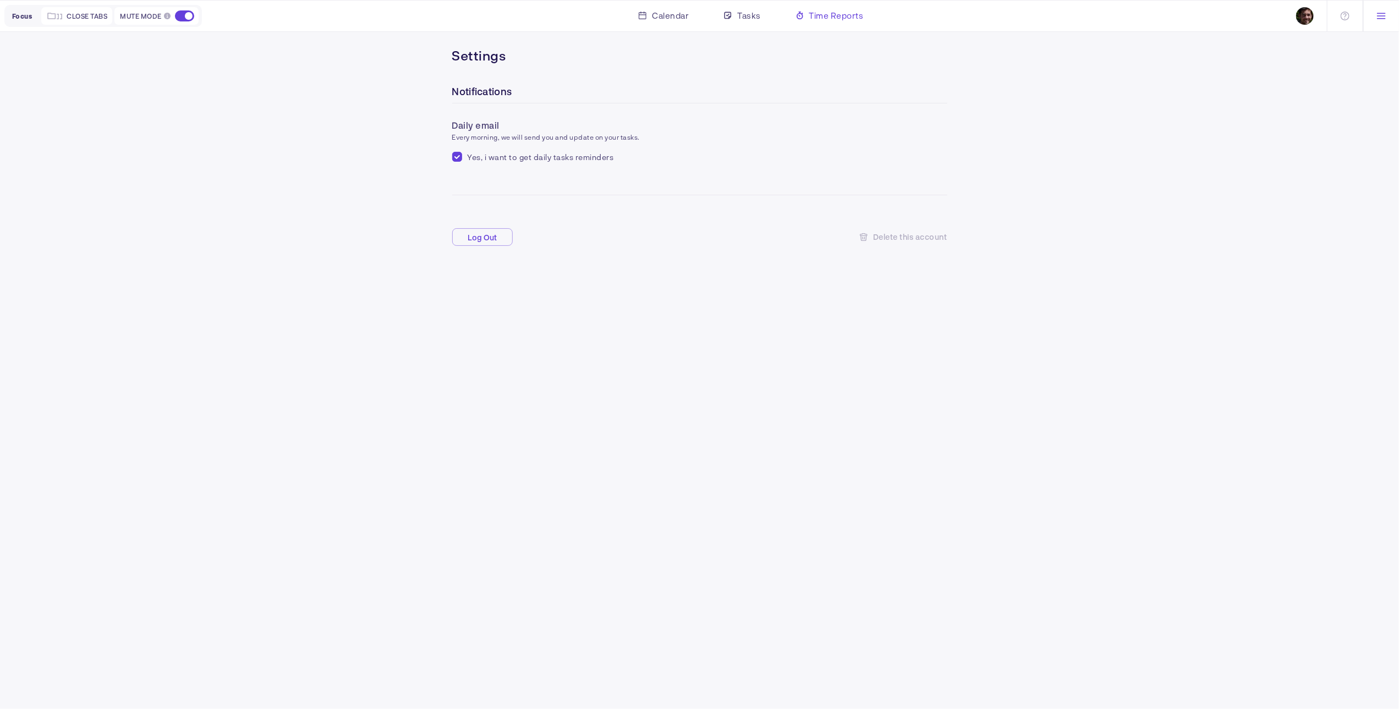
click at [814, 15] on span "Time Reports" at bounding box center [836, 15] width 54 height 13
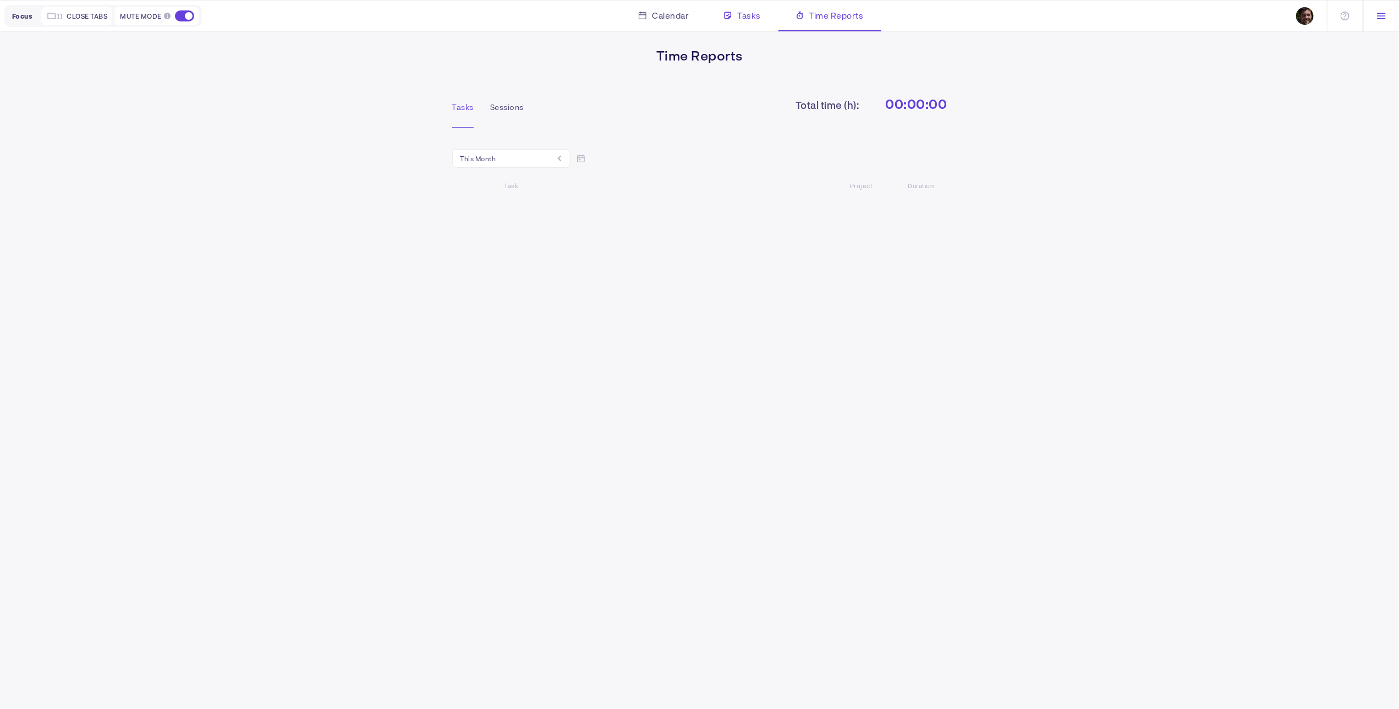
click at [735, 15] on div "Tasks" at bounding box center [743, 16] width 72 height 31
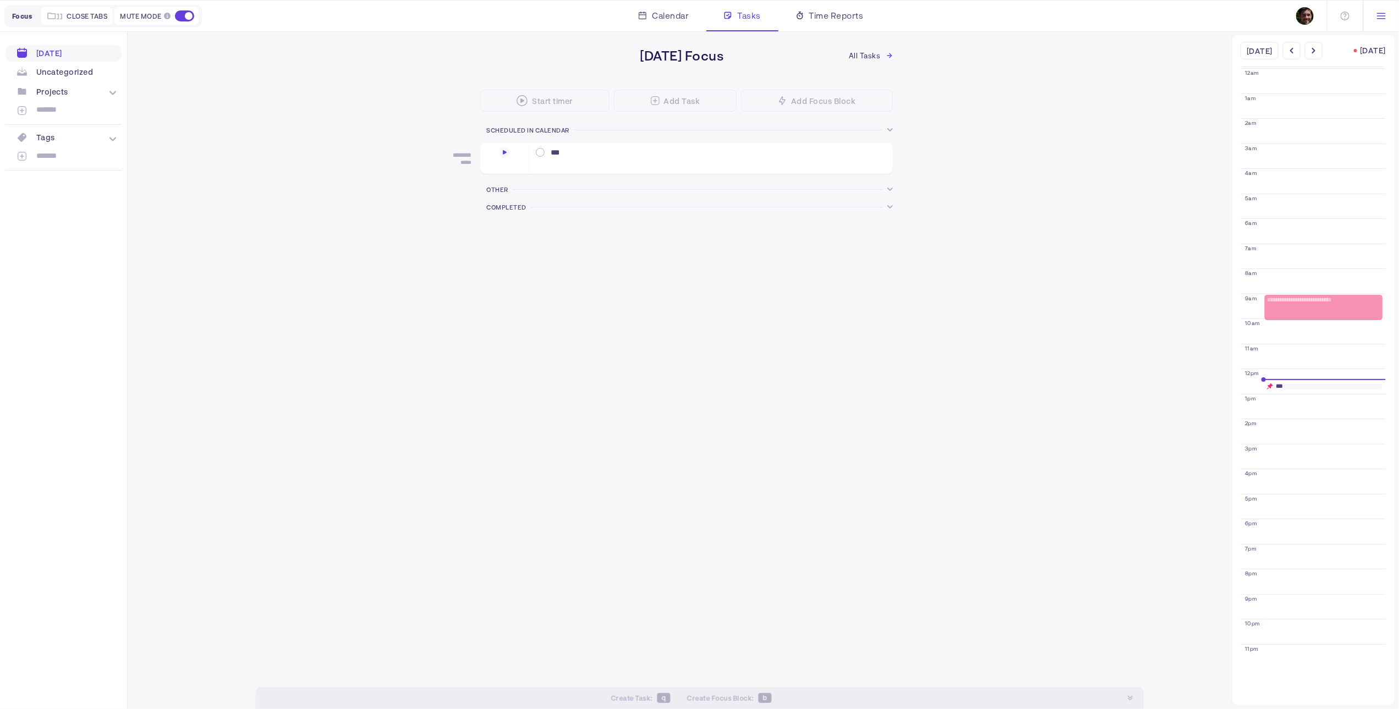
click at [116, 95] on icon at bounding box center [112, 93] width 7 height 7
click at [113, 141] on icon at bounding box center [112, 139] width 7 height 7
click at [113, 141] on icon at bounding box center [113, 139] width 4 height 7
click at [1347, 17] on icon at bounding box center [1345, 16] width 9 height 9
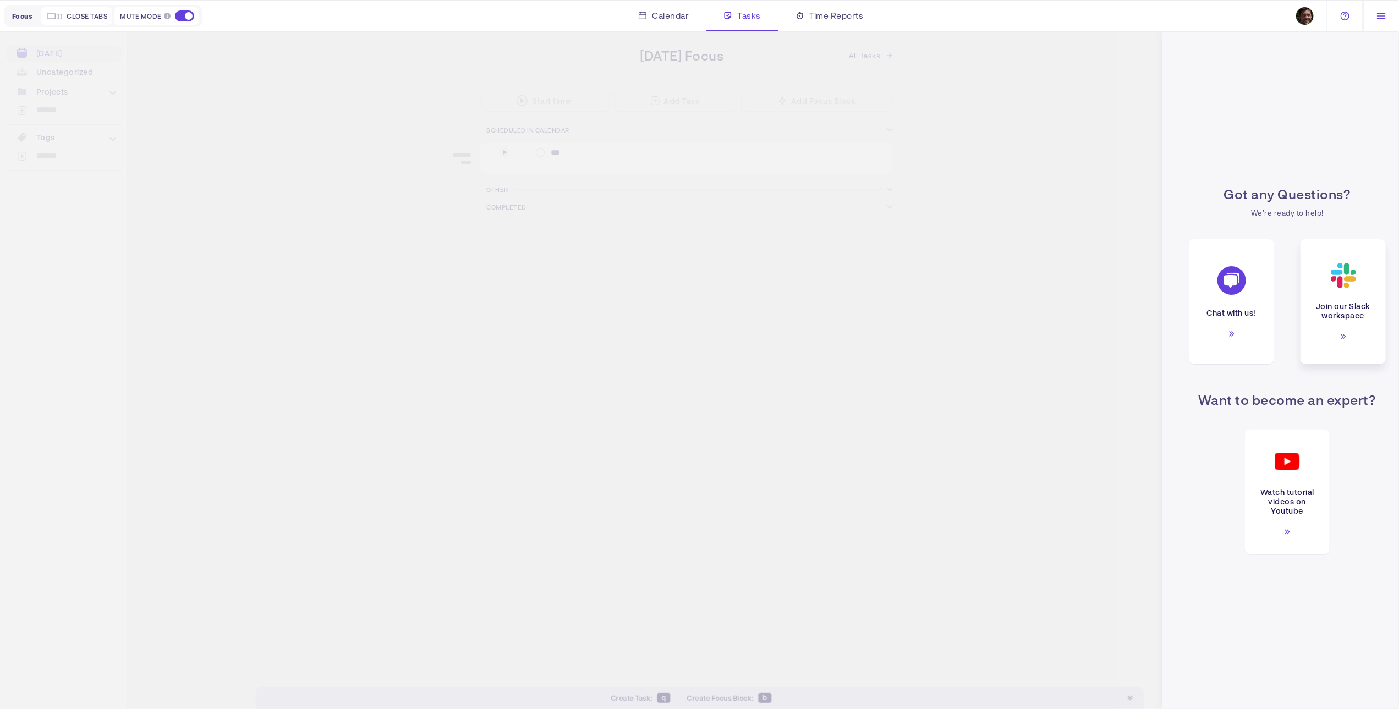
click at [1337, 336] on div "Join our Slack workspace" at bounding box center [1343, 301] width 85 height 125
click at [1053, 139] on div "Got any Questions? We’re ready to help! Chat with us! Join our Slack workspace …" at bounding box center [699, 370] width 1399 height 678
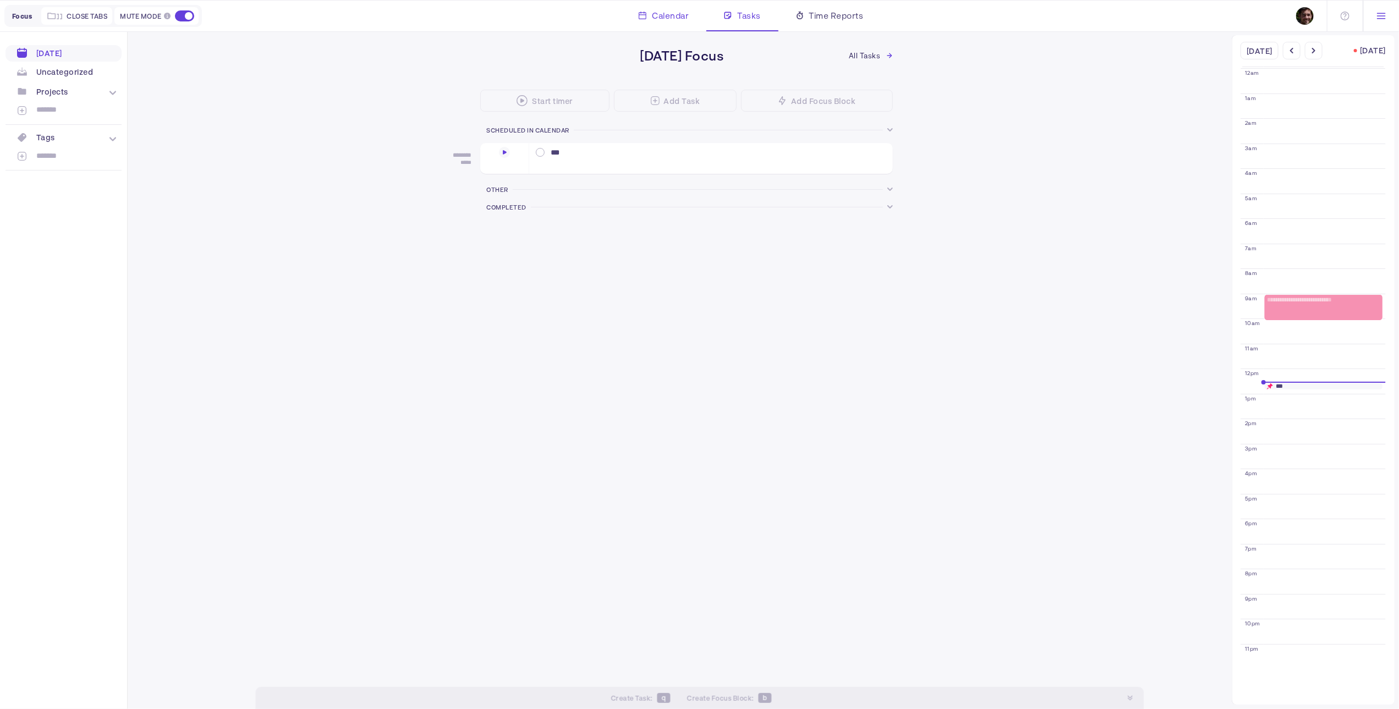
click at [661, 20] on span "Calendar" at bounding box center [670, 15] width 37 height 13
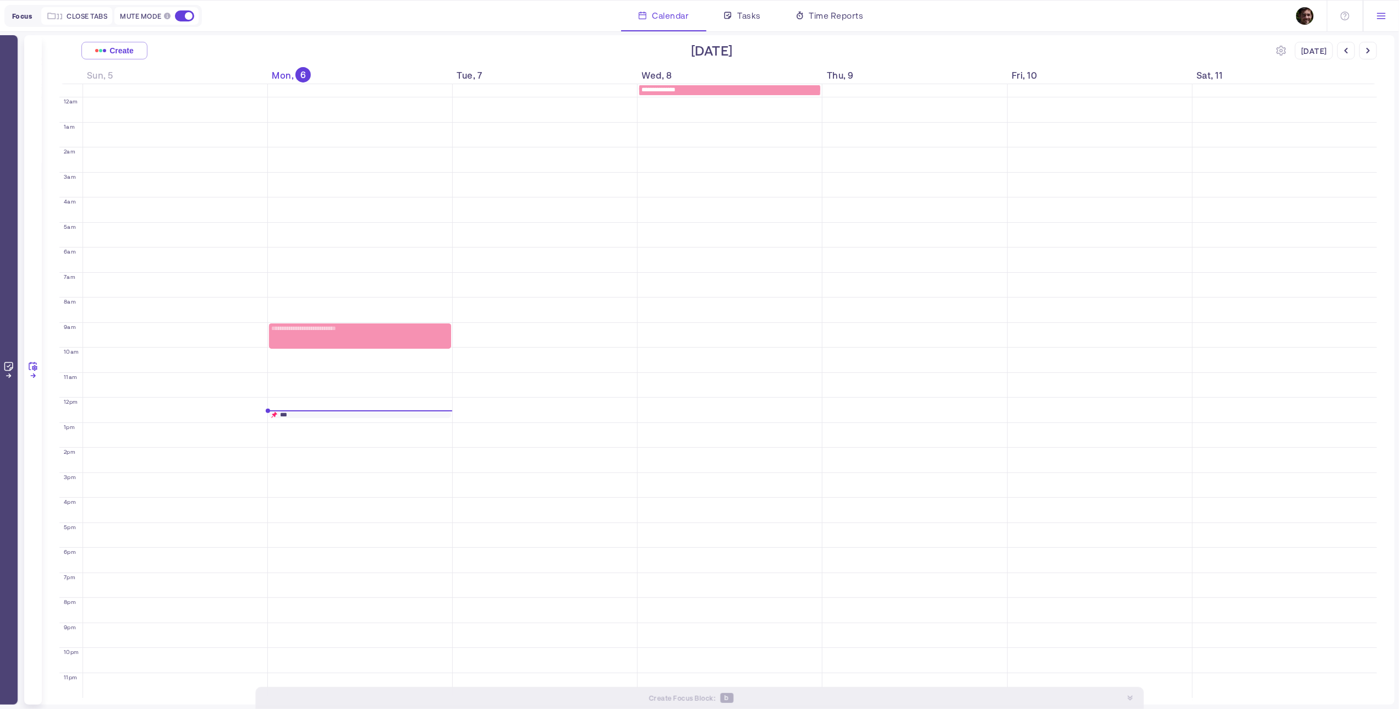
click at [15, 354] on div at bounding box center [9, 370] width 18 height 670
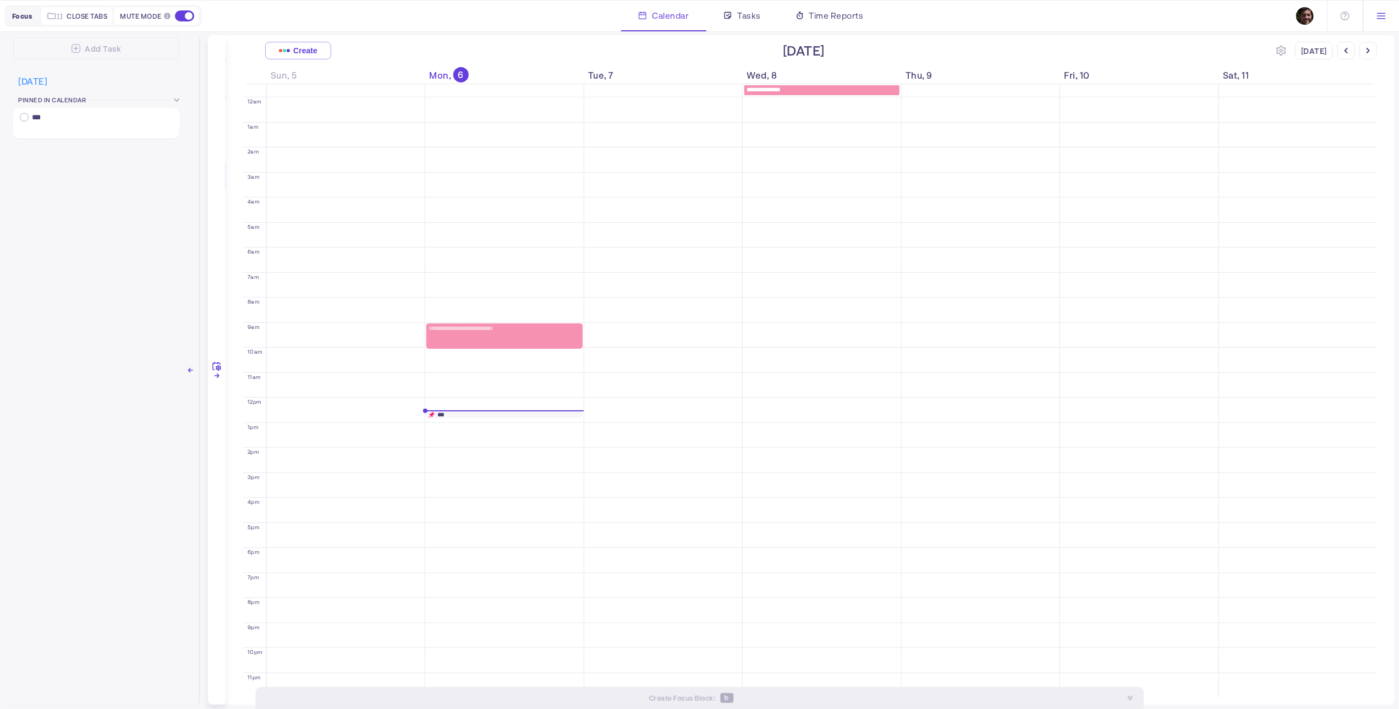
click at [446, 413] on div "***" at bounding box center [504, 415] width 156 height 6
